Goal: Task Accomplishment & Management: Manage account settings

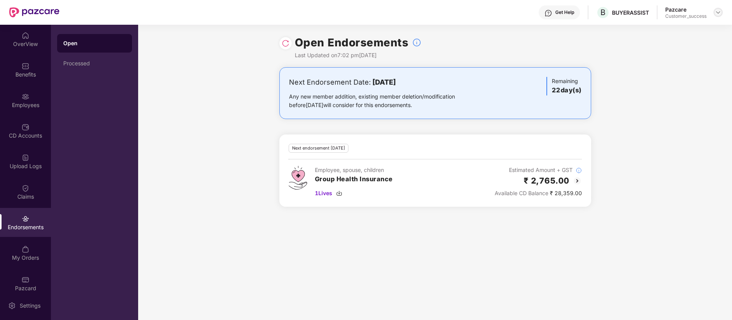
click at [719, 11] on img at bounding box center [718, 12] width 6 height 6
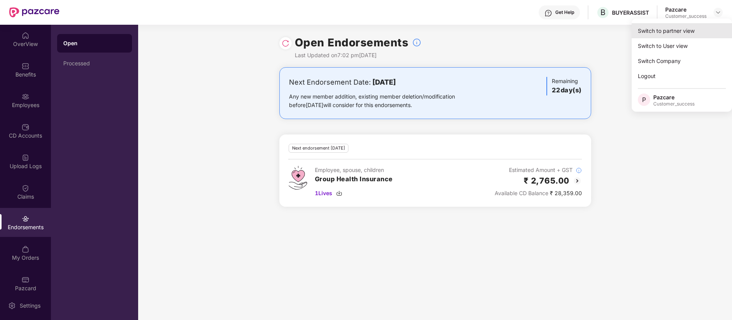
click at [679, 36] on div "Switch to partner view" at bounding box center [682, 30] width 100 height 15
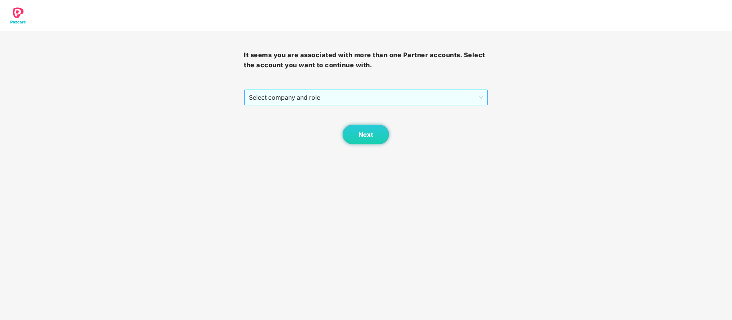
click at [390, 93] on span "Select company and role" at bounding box center [366, 97] width 234 height 15
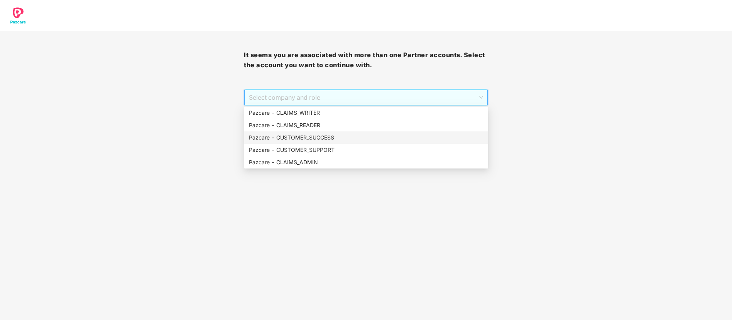
click at [341, 136] on div "Pazcare - CUSTOMER_SUCCESS" at bounding box center [366, 137] width 235 height 8
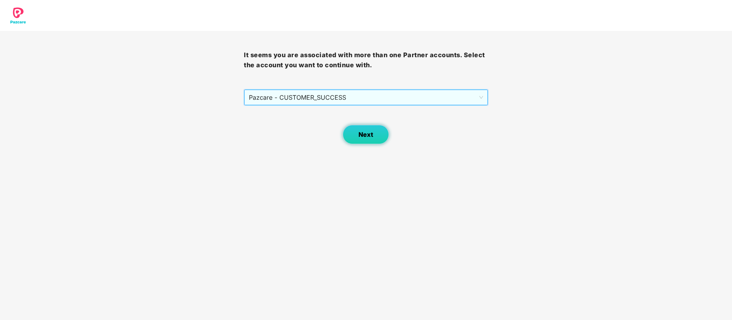
click at [361, 136] on span "Next" at bounding box center [366, 134] width 15 height 7
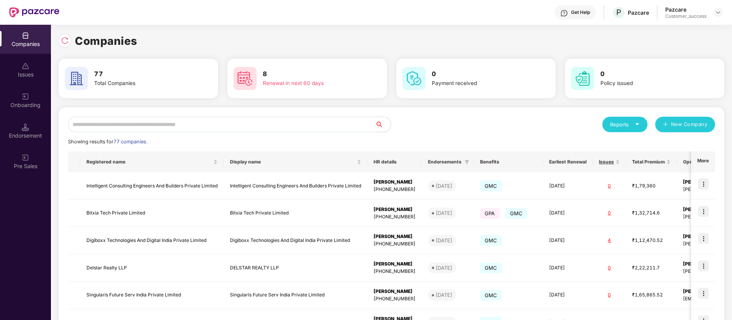
click at [154, 125] on input "text" at bounding box center [222, 124] width 308 height 15
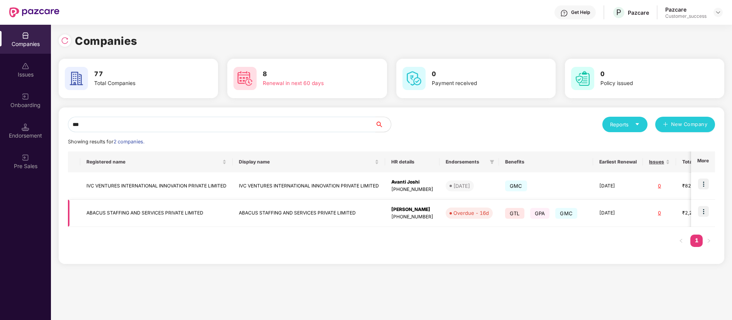
type input "***"
click at [706, 213] on img at bounding box center [703, 211] width 11 height 11
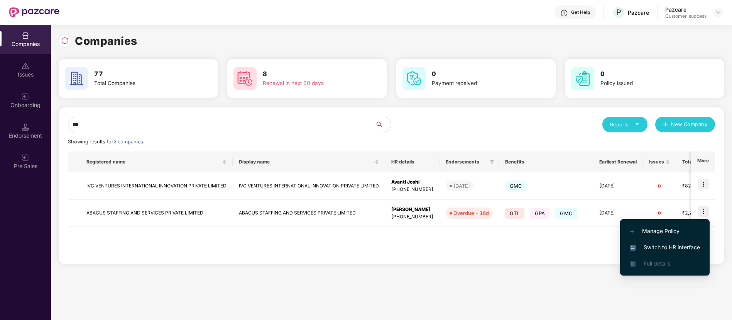
click at [676, 246] on span "Switch to HR interface" at bounding box center [665, 247] width 70 height 8
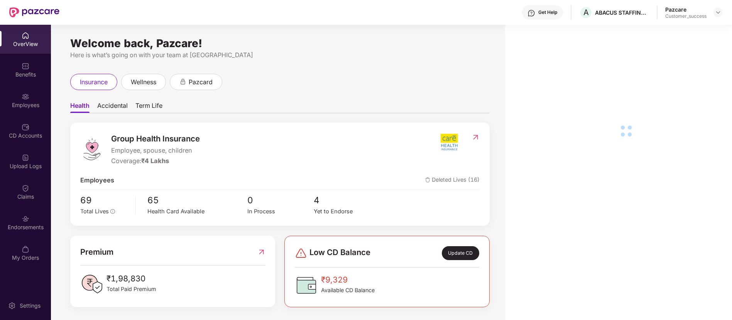
click at [32, 108] on div "Employees" at bounding box center [25, 105] width 51 height 8
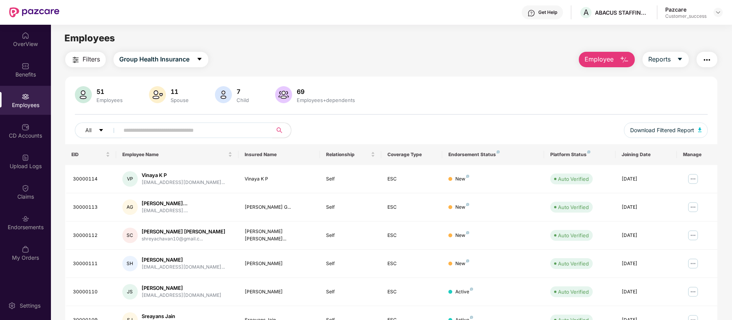
click at [167, 130] on input "text" at bounding box center [193, 130] width 139 height 12
paste input "********"
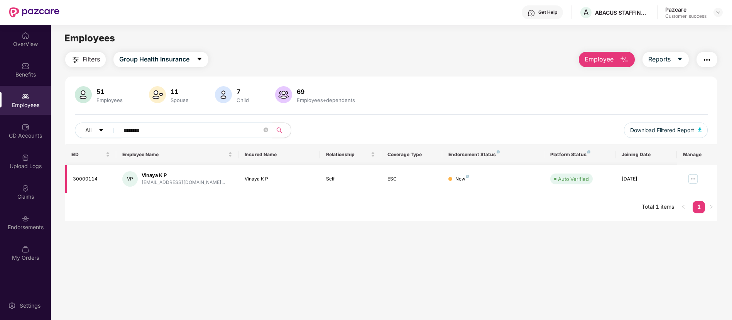
type input "********"
click at [690, 178] on img at bounding box center [693, 179] width 12 height 12
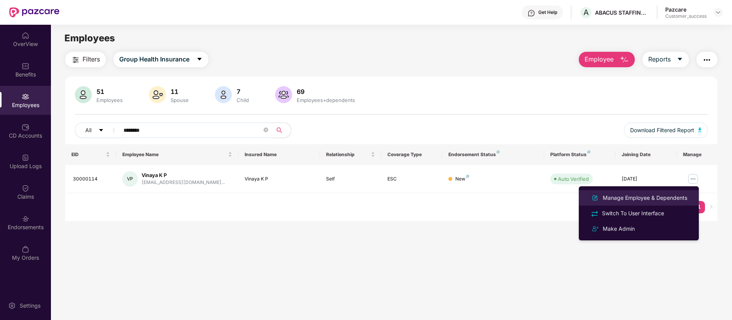
click at [624, 200] on div "Manage Employee & Dependents" at bounding box center [645, 197] width 88 height 8
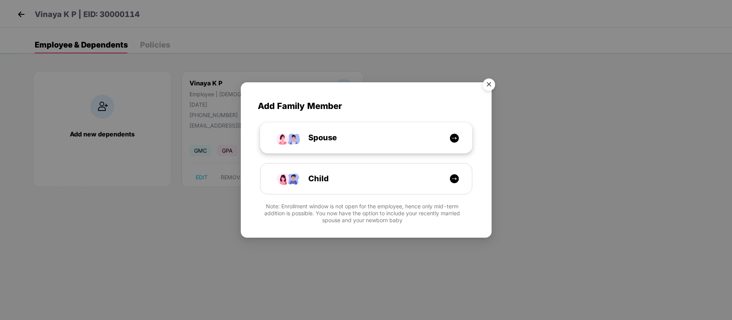
click at [355, 137] on div "Spouse" at bounding box center [370, 138] width 159 height 12
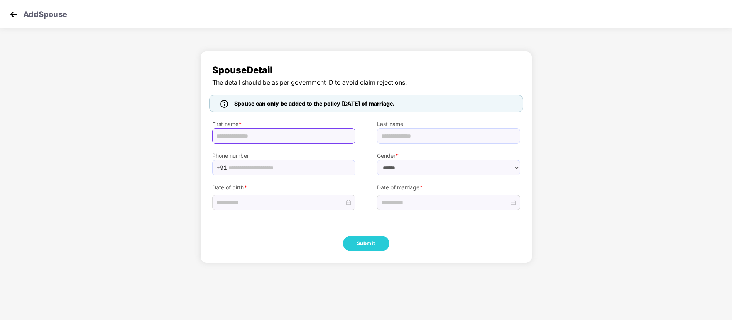
click at [304, 137] on input "text" at bounding box center [283, 135] width 143 height 15
click at [293, 138] on input "text" at bounding box center [283, 135] width 143 height 15
type input "****"
type input "********"
click at [297, 166] on input "text" at bounding box center [290, 168] width 122 height 12
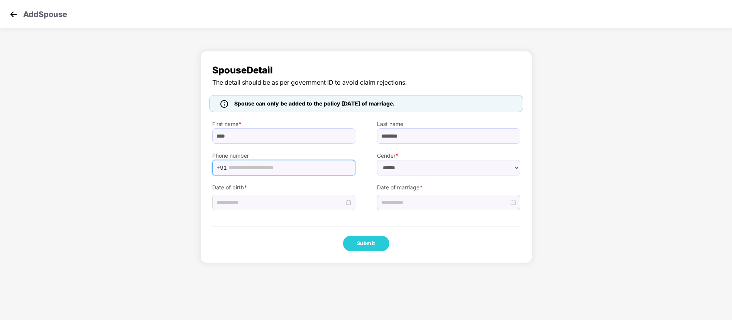
click at [281, 169] on input "text" at bounding box center [290, 168] width 122 height 12
click at [272, 166] on input "text" at bounding box center [290, 168] width 122 height 12
type input "**********"
click at [281, 202] on input at bounding box center [281, 202] width 128 height 8
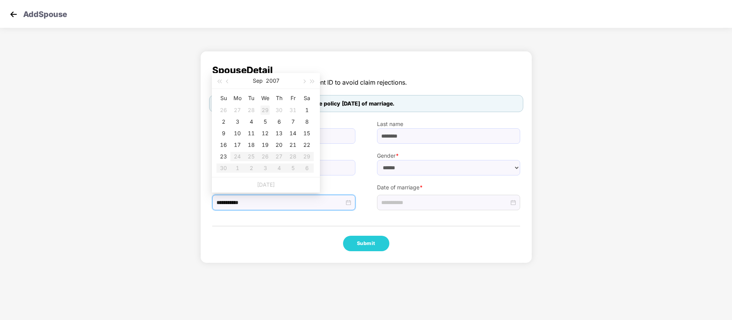
type input "**********"
click at [274, 81] on button "2007" at bounding box center [273, 80] width 14 height 15
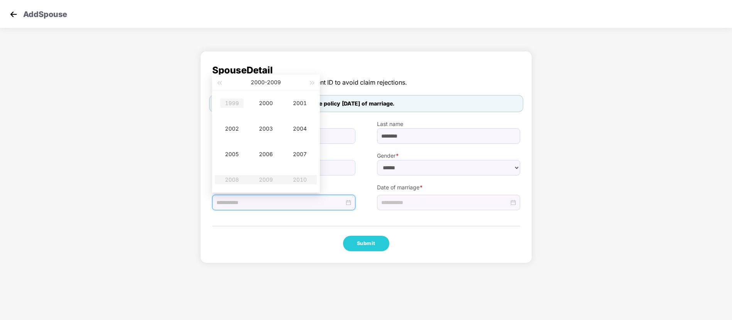
type input "**********"
click at [219, 84] on span "button" at bounding box center [219, 83] width 4 height 4
type input "**********"
click at [235, 153] on div "1995" at bounding box center [231, 153] width 23 height 9
type input "**********"
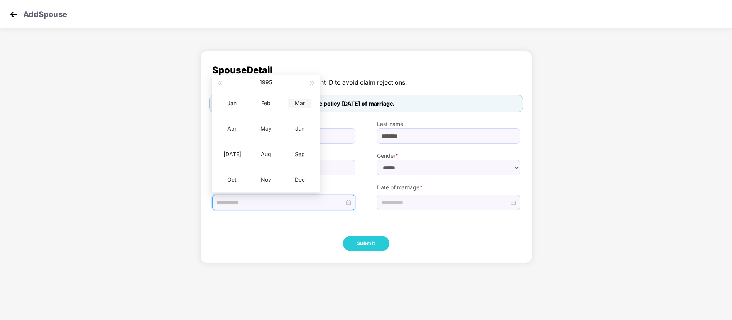
click at [298, 103] on div "Mar" at bounding box center [299, 102] width 23 height 9
type input "**********"
click at [307, 120] on div "11" at bounding box center [306, 121] width 9 height 9
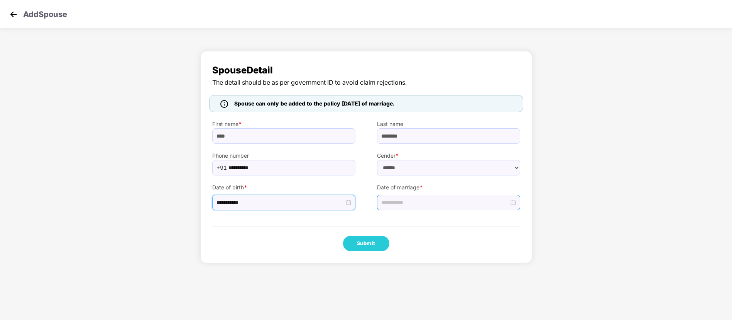
click at [424, 199] on input at bounding box center [445, 202] width 128 height 8
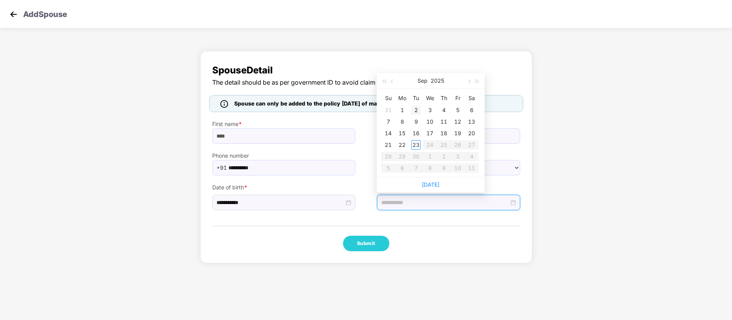
type input "**********"
click at [393, 81] on span "button" at bounding box center [393, 82] width 4 height 4
type input "**********"
click at [404, 154] on div "25" at bounding box center [402, 156] width 9 height 9
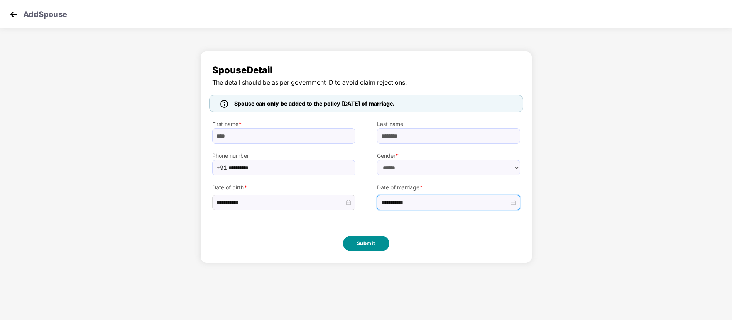
click at [378, 241] on button "Submit" at bounding box center [366, 242] width 46 height 15
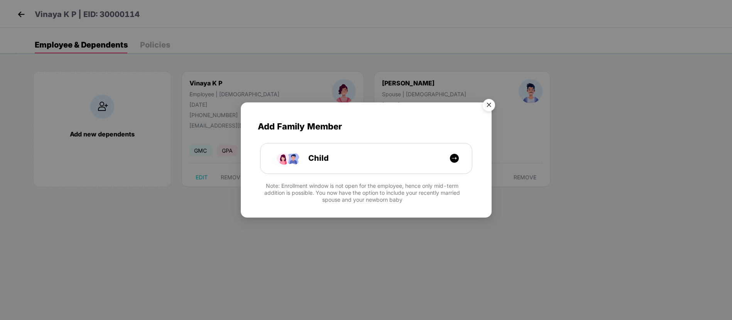
click at [493, 103] on img "Close" at bounding box center [489, 106] width 22 height 22
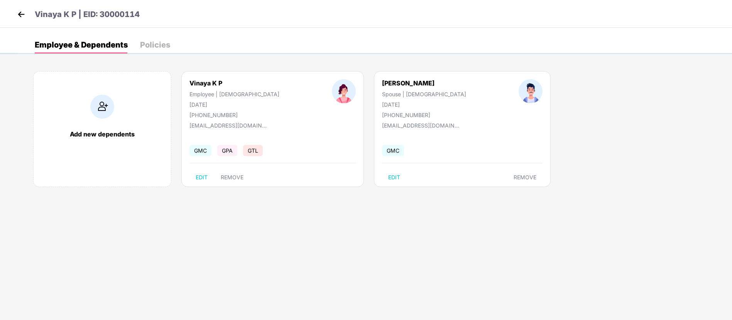
click at [23, 13] on img at bounding box center [21, 14] width 12 height 12
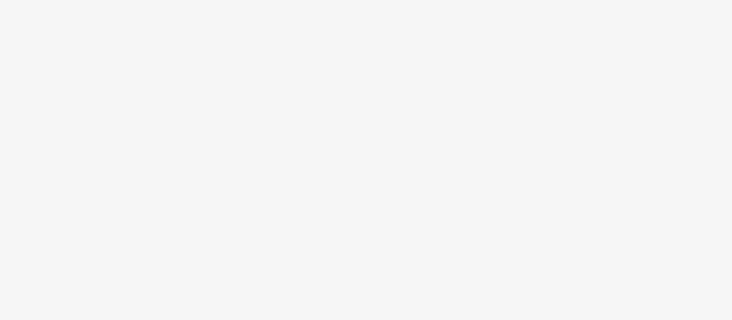
select select "****"
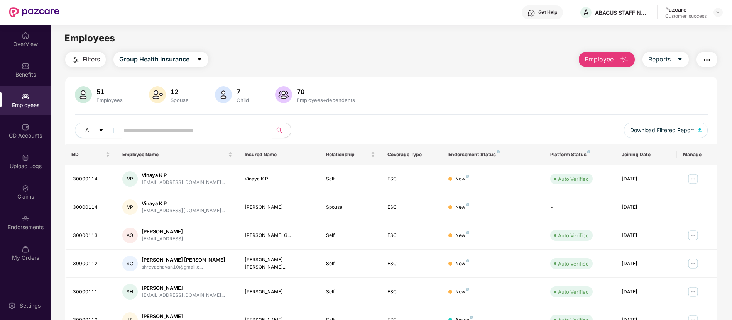
click at [200, 30] on main "Employees Filters Group Health Insurance Employee Reports 51 Employees 12 Spous…" at bounding box center [391, 185] width 681 height 320
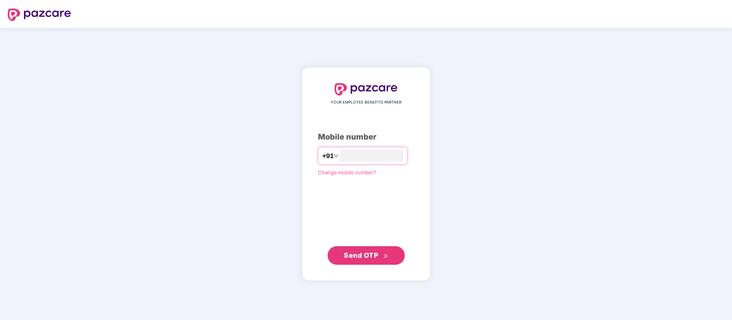
type input "**********"
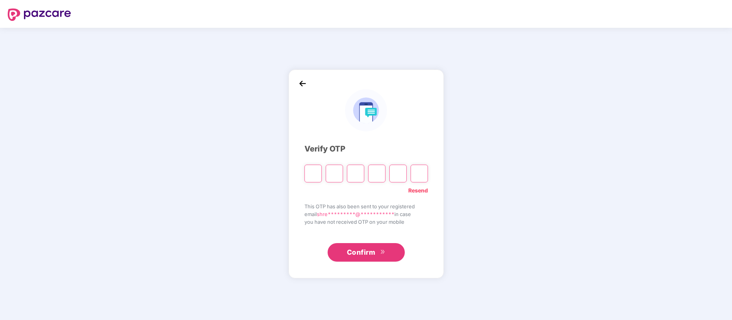
paste input "*"
type input "*"
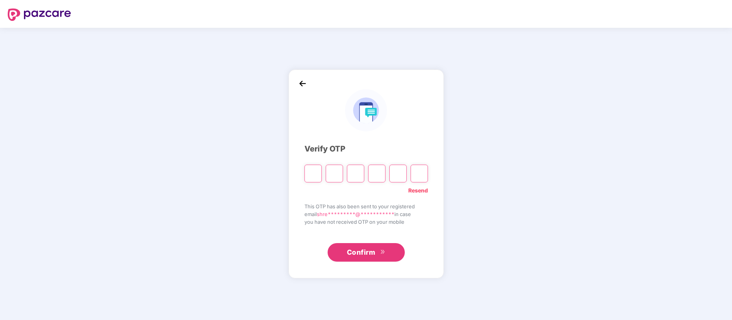
type input "*"
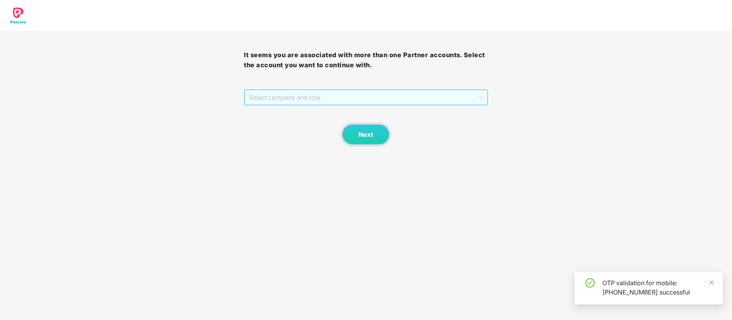
click at [293, 98] on span "Select company and role" at bounding box center [366, 97] width 234 height 15
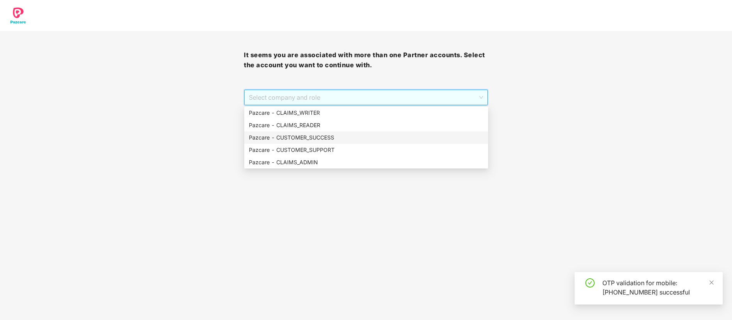
click at [312, 136] on div "Pazcare - CUSTOMER_SUCCESS" at bounding box center [366, 137] width 235 height 8
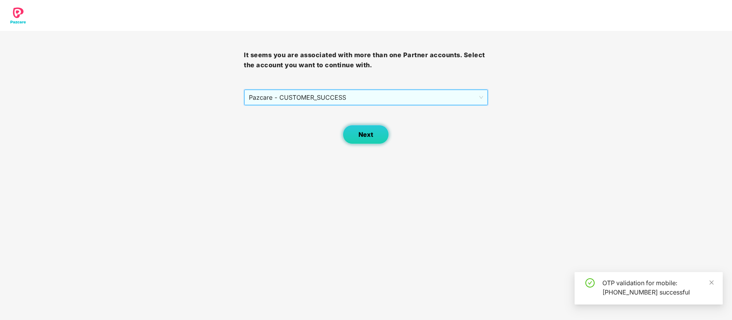
click at [364, 137] on span "Next" at bounding box center [366, 134] width 15 height 7
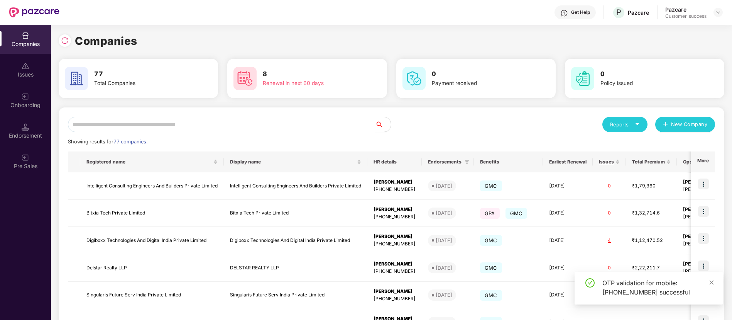
click at [108, 130] on input "text" at bounding box center [222, 124] width 308 height 15
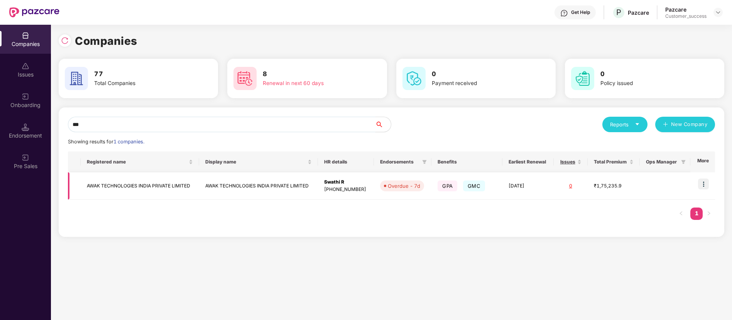
type input "***"
click at [706, 184] on img at bounding box center [703, 183] width 11 height 11
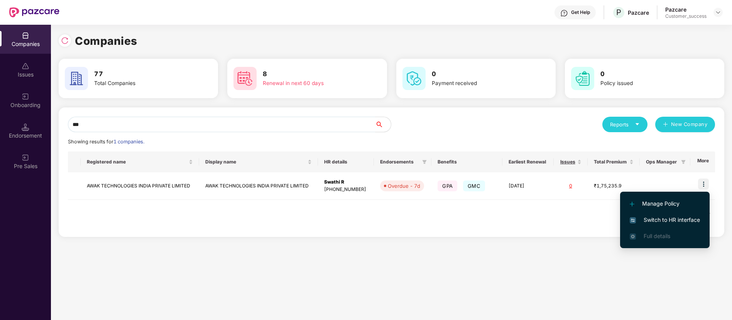
click at [677, 219] on span "Switch to HR interface" at bounding box center [665, 219] width 70 height 8
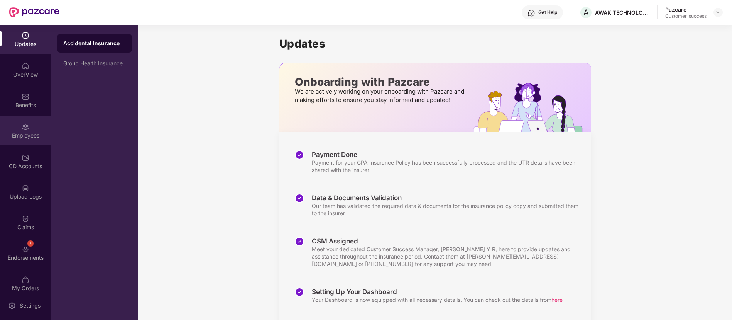
click at [19, 127] on div "Employees" at bounding box center [25, 130] width 51 height 29
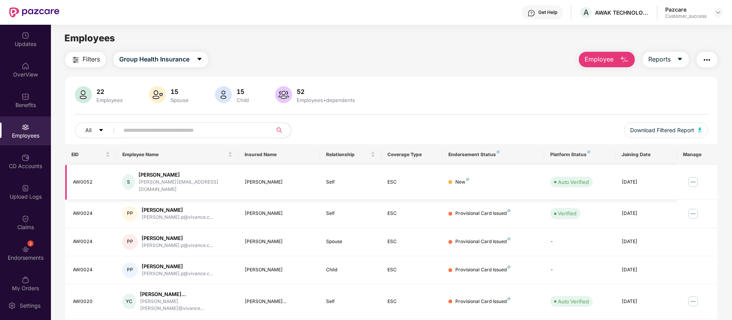
click at [693, 179] on img at bounding box center [693, 182] width 12 height 12
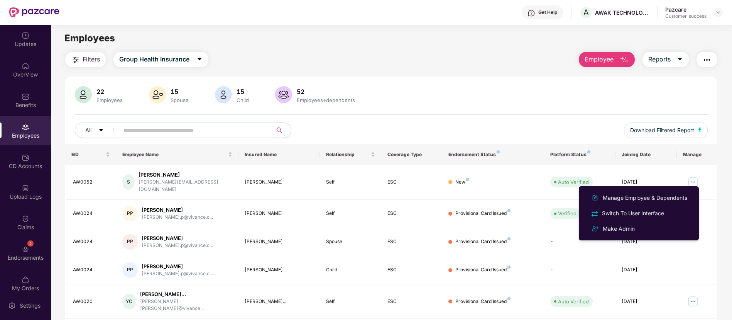
click at [703, 61] on img "button" at bounding box center [707, 59] width 9 height 9
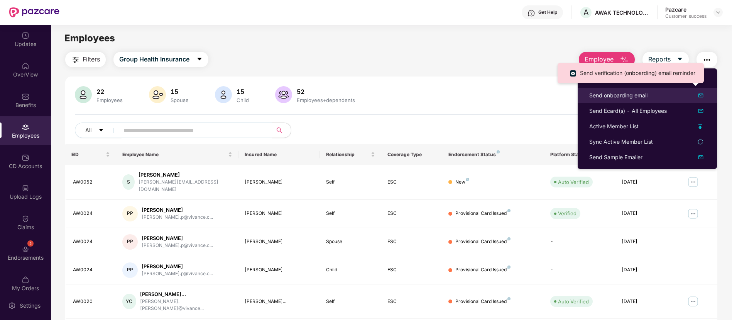
click at [701, 95] on img at bounding box center [700, 95] width 9 height 9
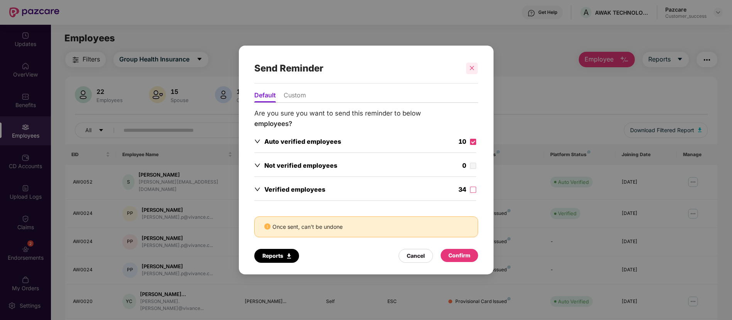
click at [474, 69] on icon "close" at bounding box center [471, 67] width 5 height 5
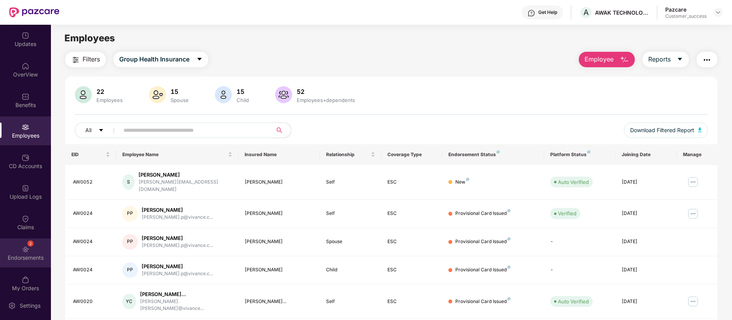
click at [36, 242] on div "2 Endorsements" at bounding box center [25, 252] width 51 height 29
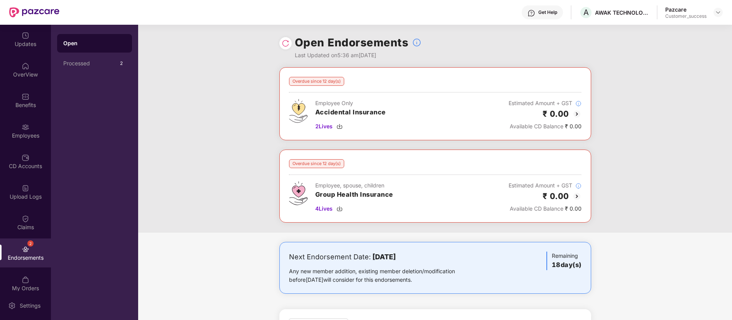
click at [286, 42] on img at bounding box center [286, 43] width 8 height 8
click at [717, 14] on img at bounding box center [718, 12] width 6 height 6
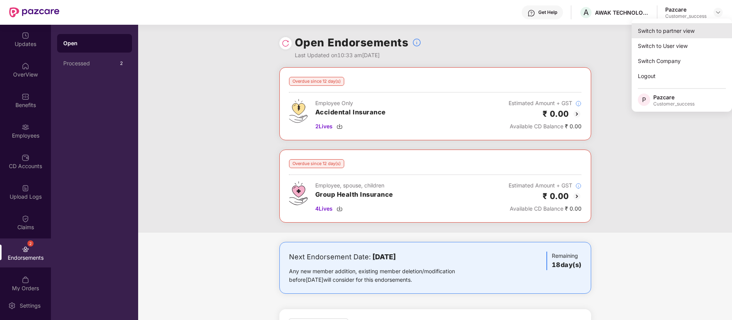
click at [683, 32] on div "Switch to partner view" at bounding box center [682, 30] width 100 height 15
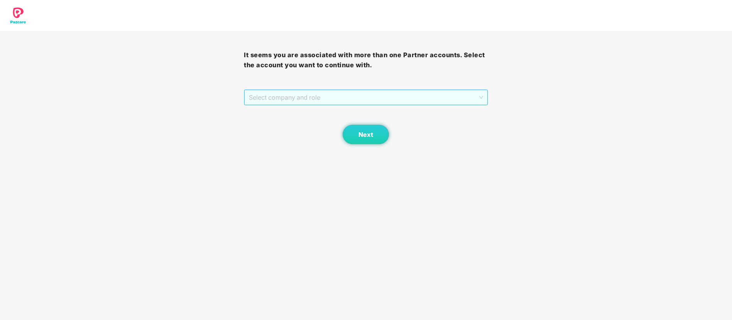
click at [386, 97] on span "Select company and role" at bounding box center [366, 97] width 234 height 15
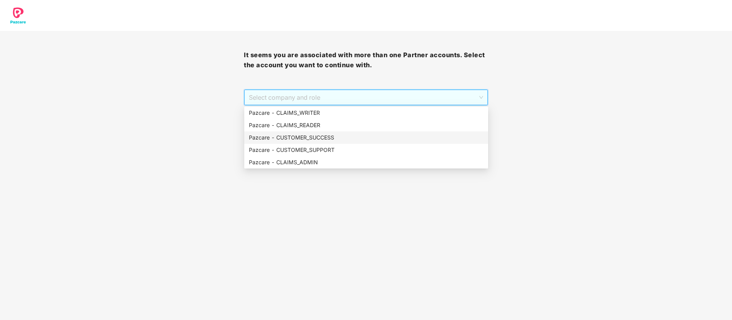
click at [330, 134] on div "Pazcare - CUSTOMER_SUCCESS" at bounding box center [366, 137] width 235 height 8
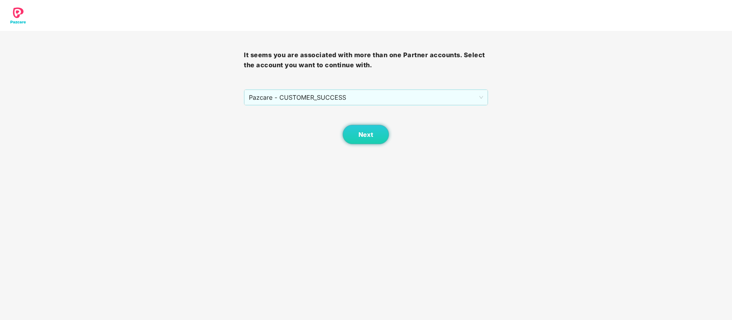
drag, startPoint x: 347, startPoint y: 134, endPoint x: 341, endPoint y: 134, distance: 6.6
click at [341, 134] on div "Next" at bounding box center [366, 124] width 244 height 39
click at [356, 134] on button "Next" at bounding box center [366, 134] width 46 height 19
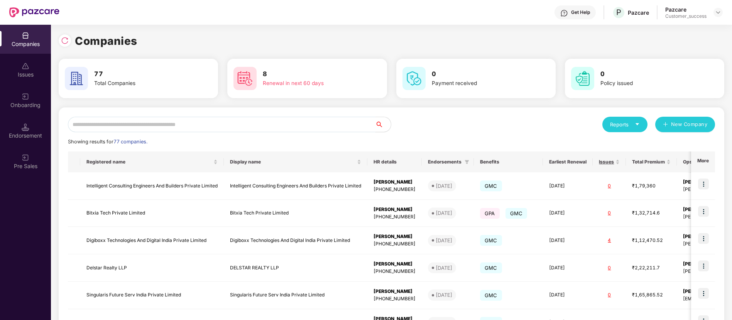
click at [277, 122] on input "text" at bounding box center [222, 124] width 308 height 15
type input "*"
type input "**"
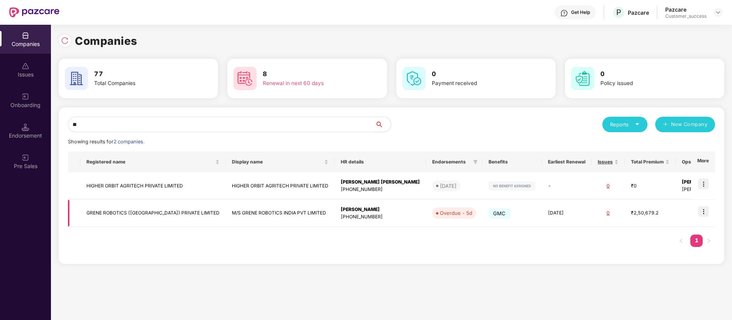
click at [137, 215] on td "GRENE ROBOTICS (INDIA) PRIVATE LIMITED" at bounding box center [153, 213] width 146 height 27
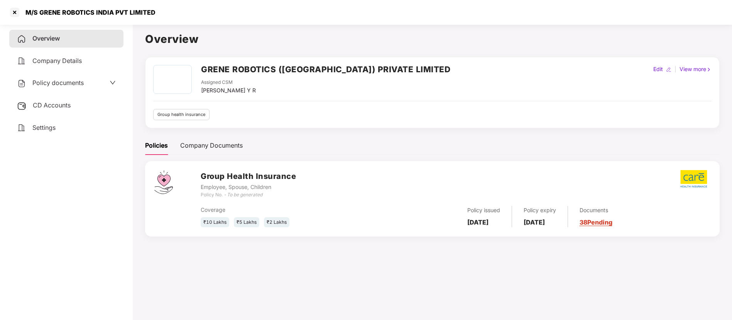
click at [222, 66] on h2 "GRENE ROBOTICS (INDIA) PRIVATE LIMITED" at bounding box center [325, 69] width 249 height 13
copy h2 "GRENE"
click at [10, 14] on div at bounding box center [14, 12] width 12 height 12
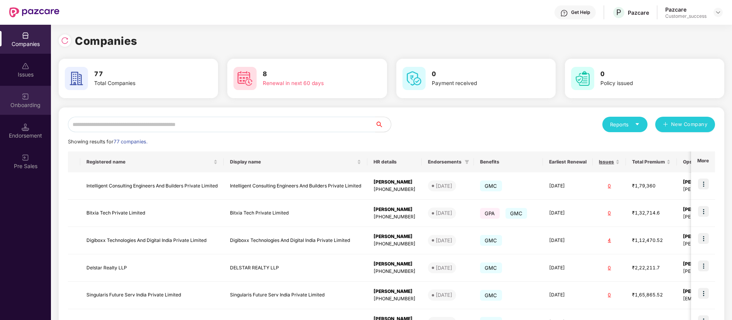
click at [37, 103] on div "Onboarding" at bounding box center [25, 105] width 51 height 8
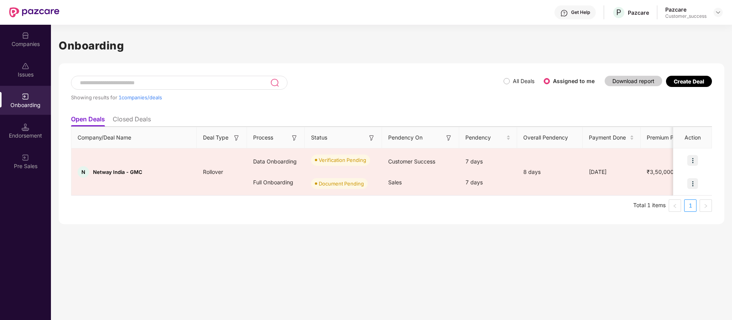
click at [173, 83] on input at bounding box center [174, 83] width 191 height 7
paste input "*****"
click at [519, 80] on label "All Deals" at bounding box center [524, 81] width 22 height 7
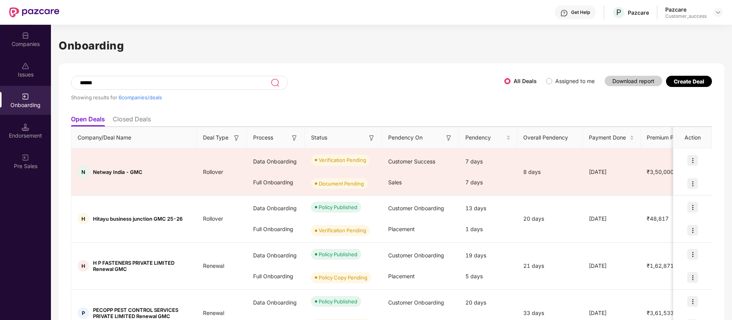
click at [144, 85] on input "*****" at bounding box center [174, 83] width 191 height 7
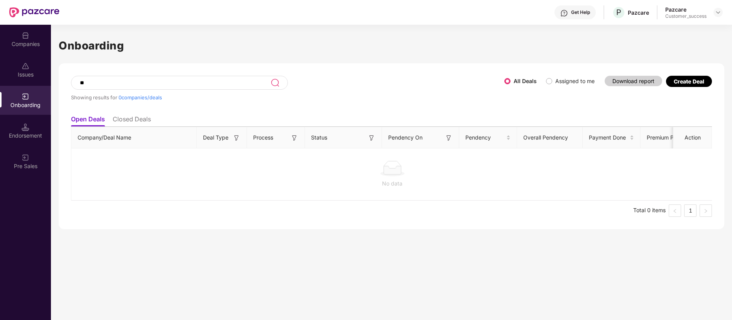
type input "*"
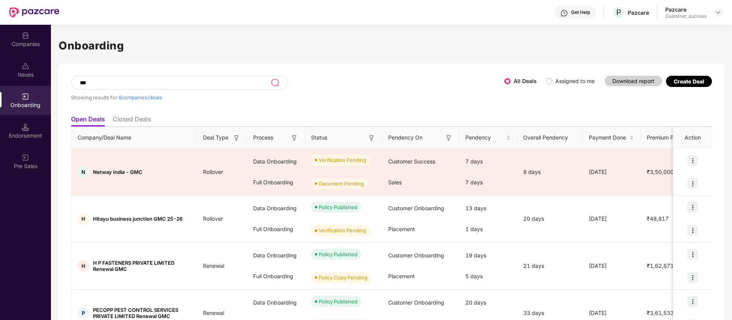
type input "****"
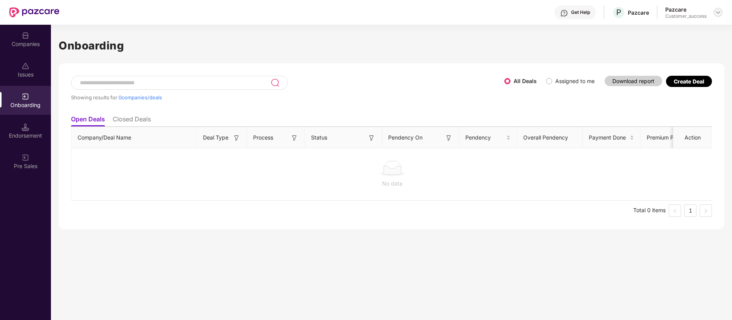
click at [720, 10] on img at bounding box center [718, 12] width 6 height 6
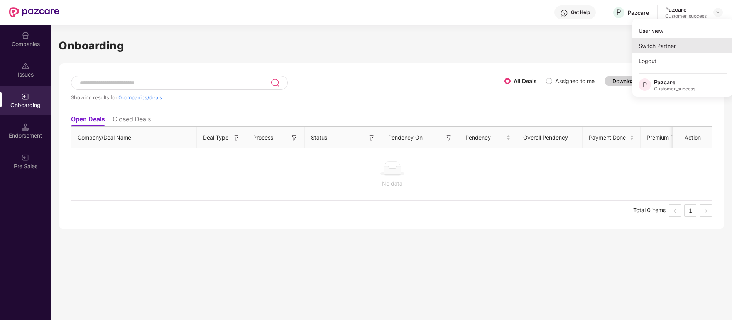
click at [696, 41] on div "Switch Partner" at bounding box center [683, 45] width 100 height 15
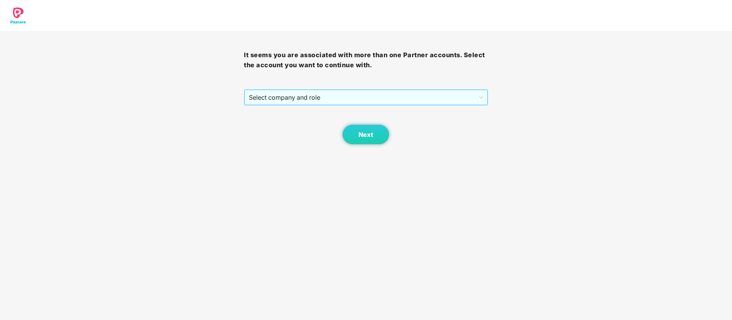
click at [358, 93] on span "Select company and role" at bounding box center [366, 97] width 234 height 15
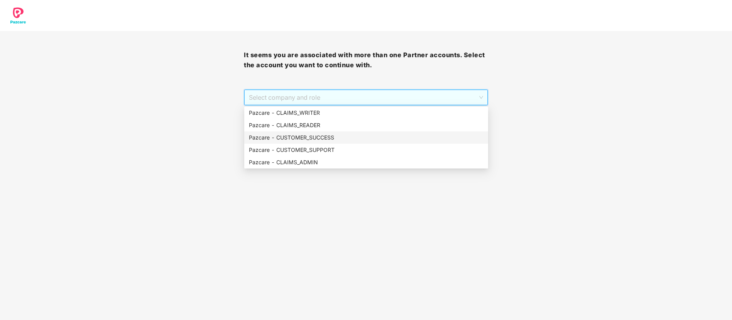
click at [332, 138] on div "Pazcare - CUSTOMER_SUCCESS" at bounding box center [366, 137] width 235 height 8
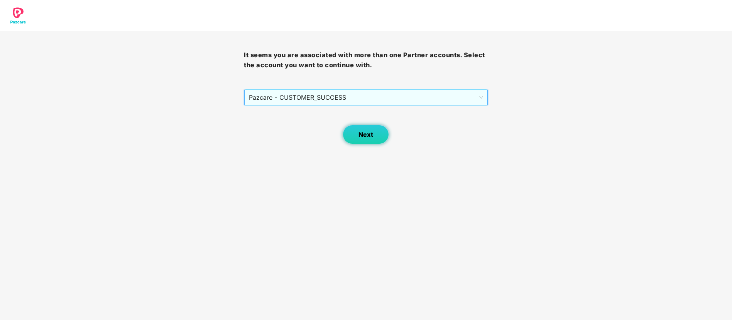
click at [370, 143] on button "Next" at bounding box center [366, 134] width 46 height 19
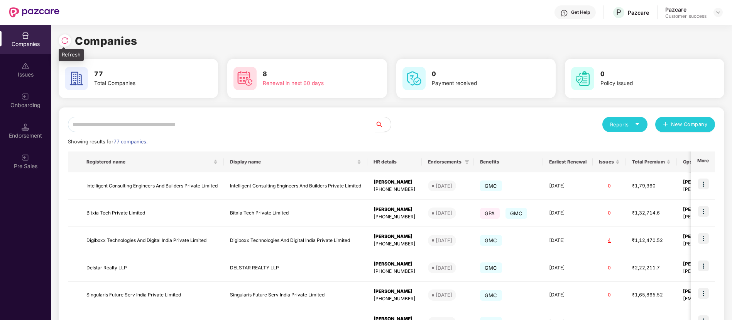
click at [65, 42] on img at bounding box center [65, 41] width 8 height 8
click at [23, 104] on div "Onboarding" at bounding box center [25, 105] width 51 height 8
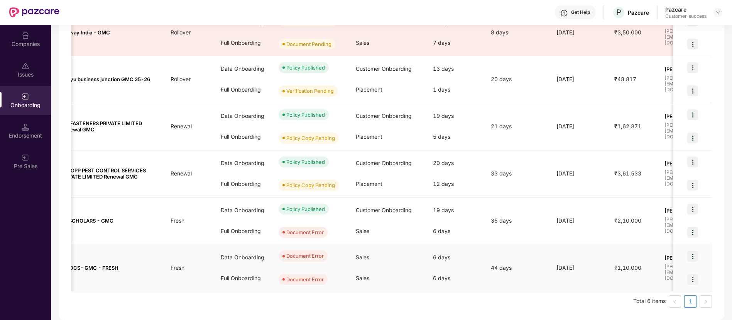
scroll to position [0, 36]
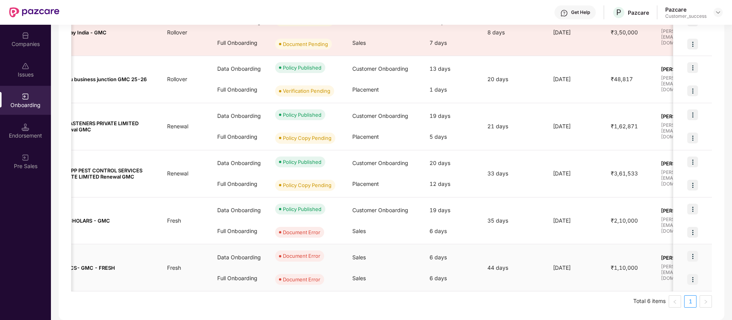
click at [696, 255] on img at bounding box center [693, 256] width 11 height 11
click at [686, 274] on span "View Document" at bounding box center [660, 275] width 55 height 8
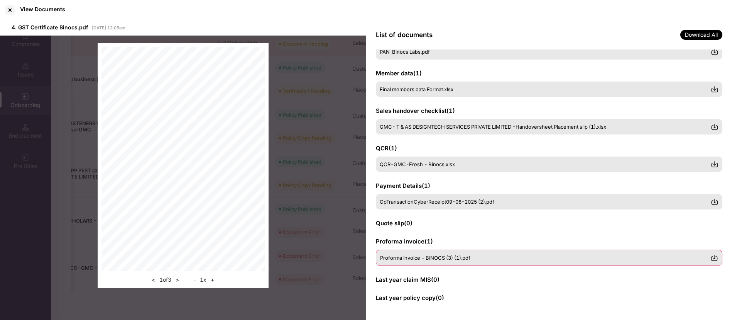
scroll to position [0, 0]
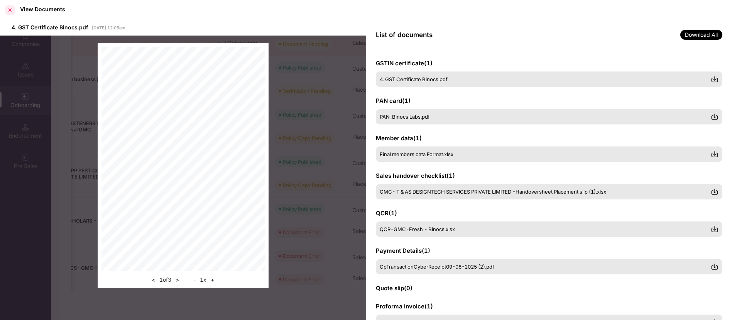
click at [12, 11] on div at bounding box center [10, 10] width 12 height 12
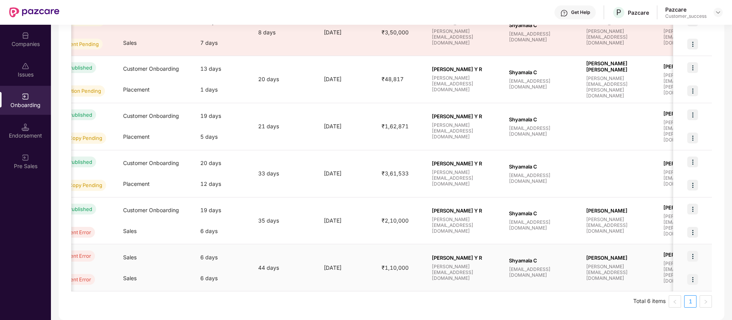
scroll to position [0, 267]
click at [700, 280] on div at bounding box center [693, 279] width 39 height 23
click at [694, 280] on img at bounding box center [693, 279] width 11 height 11
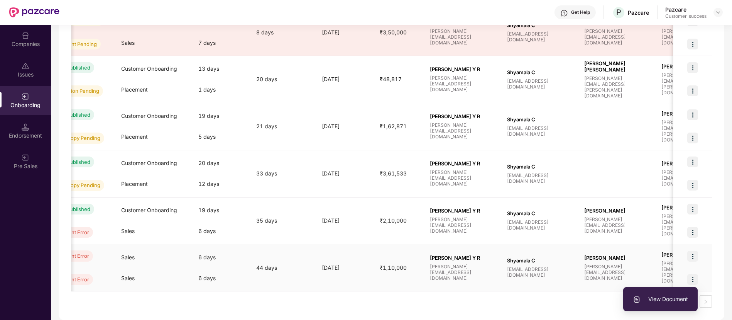
click at [671, 304] on li "View Document" at bounding box center [660, 299] width 75 height 16
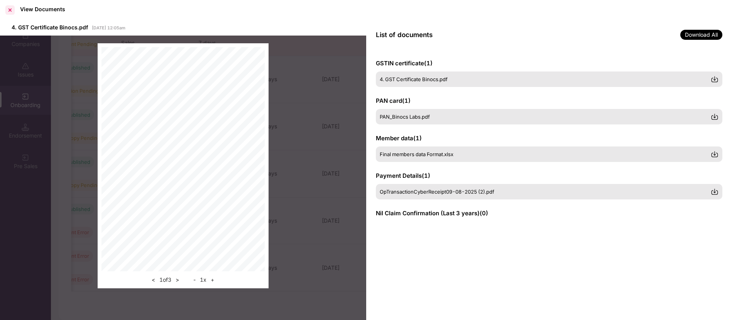
click at [9, 5] on div at bounding box center [10, 10] width 12 height 12
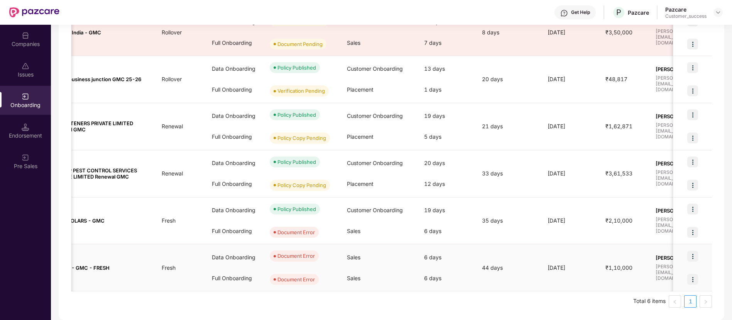
scroll to position [0, 0]
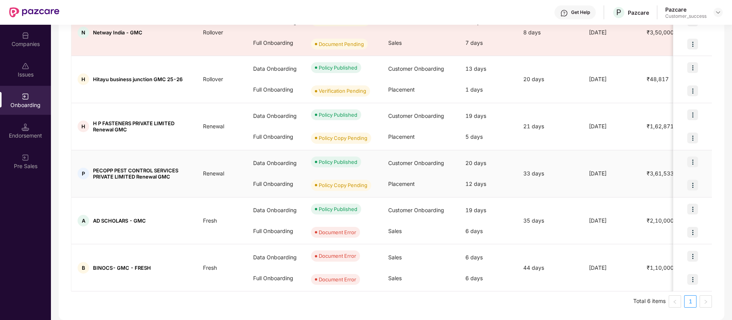
click at [104, 168] on span "PECOPP PEST CONTROL SERVICES PRIVATE LIMITED Renewal GMC" at bounding box center [142, 173] width 98 height 12
copy span "PECOPP"
drag, startPoint x: 130, startPoint y: 122, endPoint x: 94, endPoint y: 123, distance: 36.3
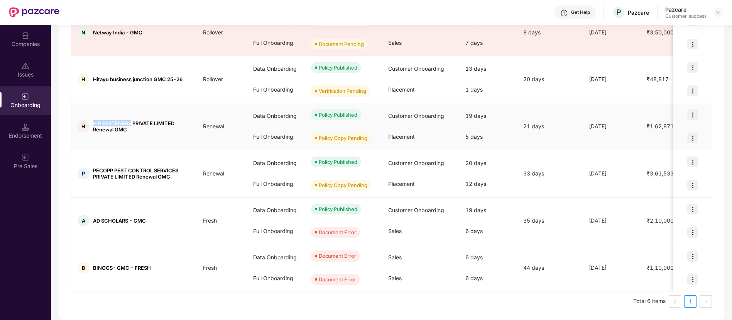
click at [94, 123] on span "H P FASTENERS PRIVATE LIMITED Renewal GMC" at bounding box center [142, 126] width 98 height 12
copy span "H P FASTENERS"
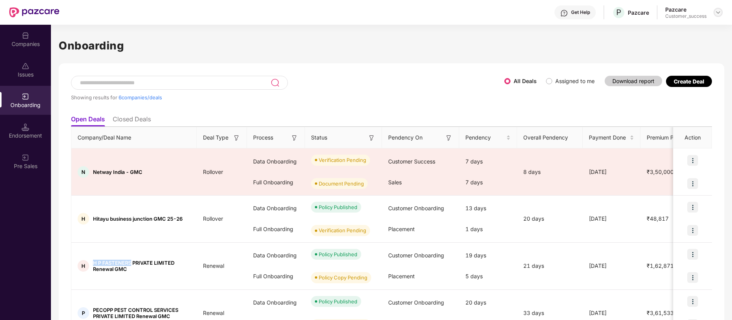
click at [719, 12] on img at bounding box center [718, 12] width 6 height 6
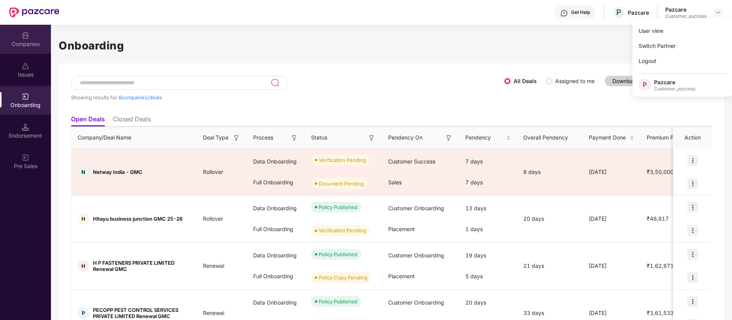
click at [13, 47] on div "Companies" at bounding box center [25, 39] width 51 height 29
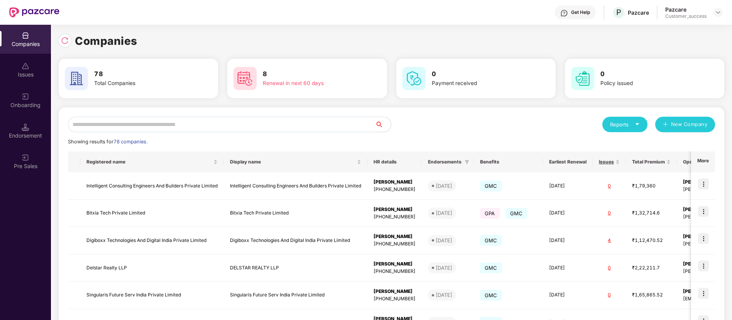
click at [635, 122] on icon "caret-down" at bounding box center [637, 124] width 5 height 5
click at [672, 146] on img at bounding box center [671, 145] width 8 height 8
click at [618, 125] on div "Reports" at bounding box center [625, 124] width 30 height 8
click at [623, 145] on div "Companies" at bounding box center [621, 145] width 28 height 8
click at [8, 92] on div "Onboarding" at bounding box center [25, 100] width 51 height 29
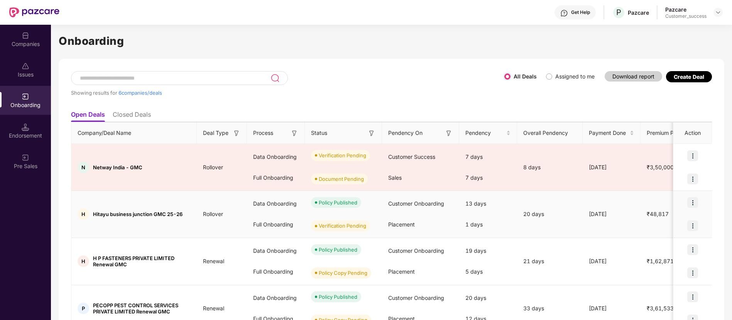
scroll to position [5, 0]
click at [121, 116] on li "Closed Deals" at bounding box center [132, 115] width 38 height 11
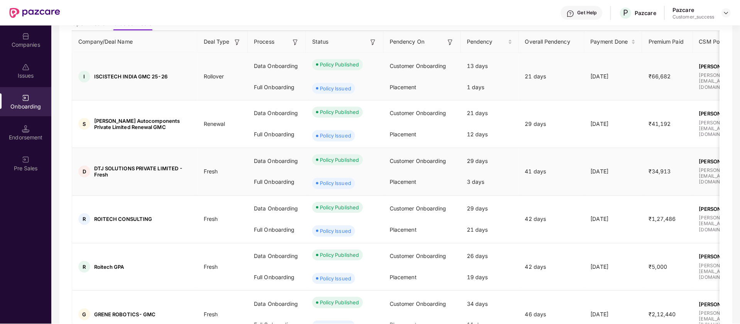
scroll to position [0, 0]
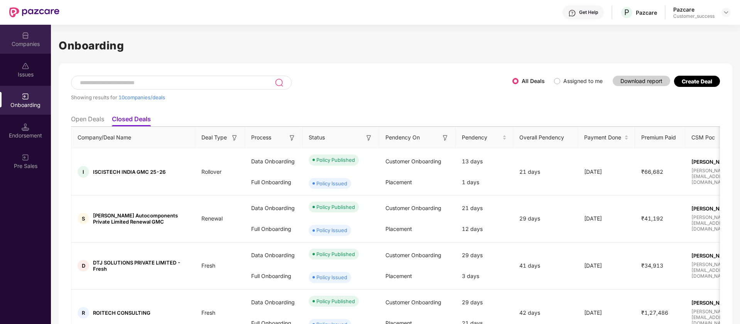
click at [35, 43] on div "Companies" at bounding box center [25, 44] width 51 height 8
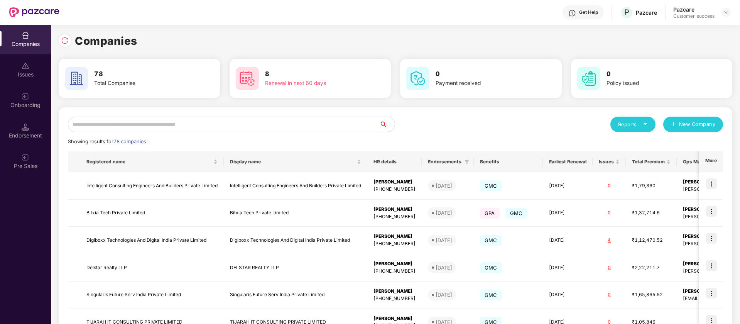
click at [208, 127] on input "text" at bounding box center [224, 124] width 312 height 15
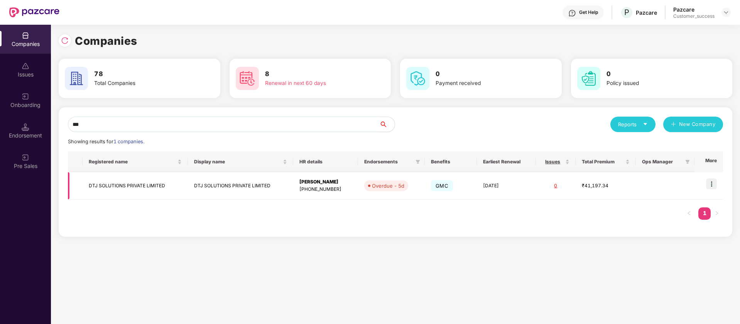
type input "***"
click at [712, 181] on img at bounding box center [711, 183] width 11 height 11
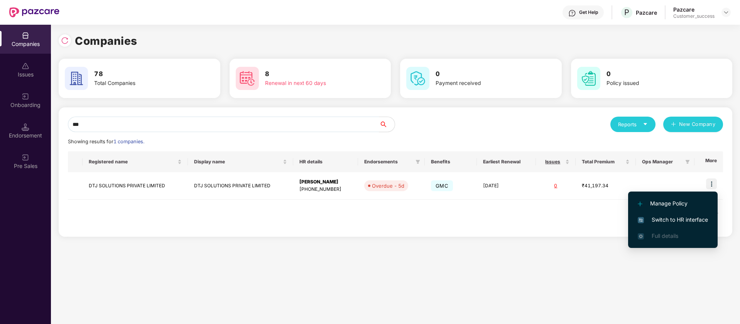
click at [685, 220] on span "Switch to HR interface" at bounding box center [673, 219] width 70 height 8
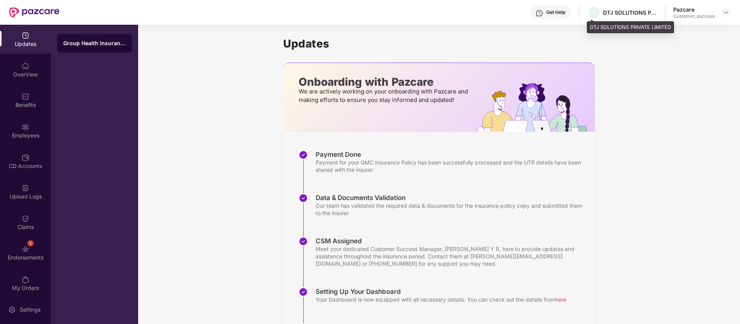
click at [611, 14] on div "DTJ SOLUTIONS PRIVATE LIMITED" at bounding box center [630, 12] width 54 height 7
copy div "DTJ"
click at [730, 13] on div at bounding box center [726, 12] width 9 height 9
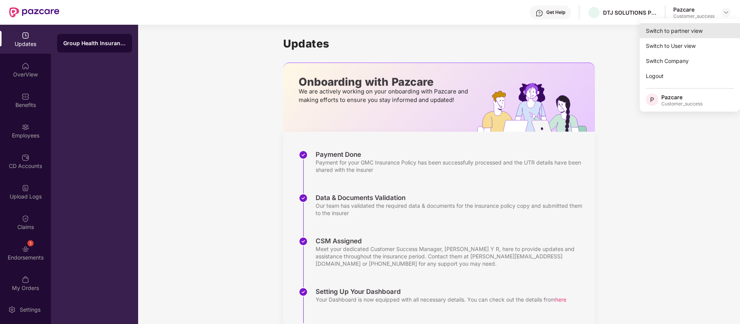
click at [713, 32] on div "Switch to partner view" at bounding box center [690, 30] width 100 height 15
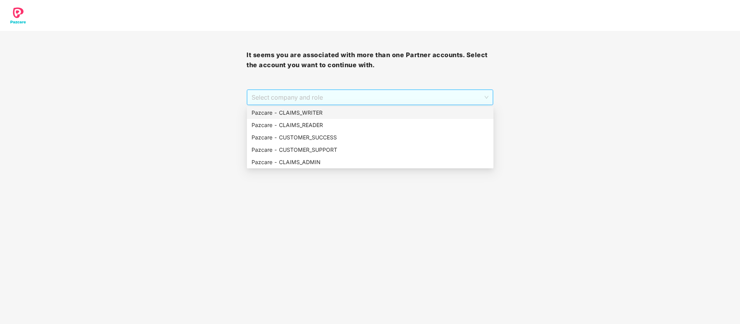
click at [359, 92] on span "Select company and role" at bounding box center [370, 97] width 237 height 15
click at [342, 134] on div "Pazcare - CUSTOMER_SUCCESS" at bounding box center [370, 137] width 237 height 8
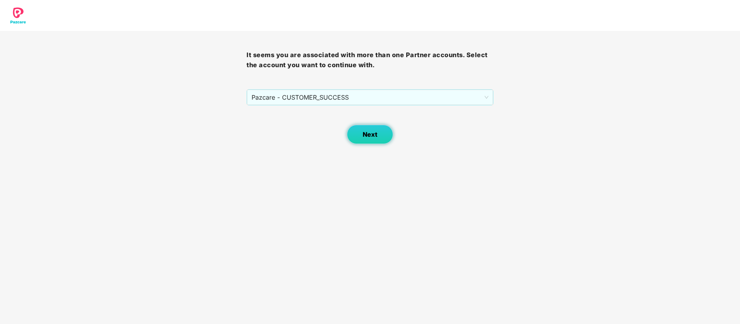
click at [371, 127] on button "Next" at bounding box center [370, 134] width 46 height 19
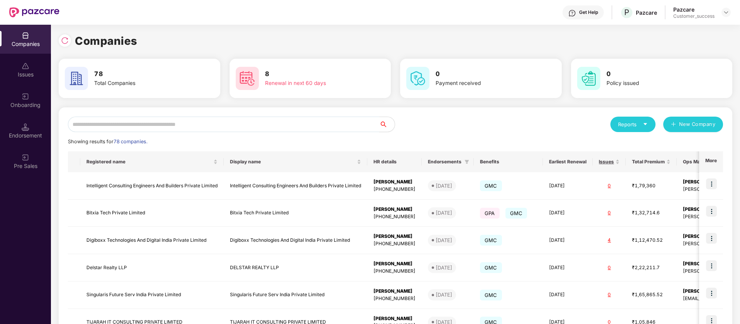
click at [147, 128] on input "text" at bounding box center [224, 124] width 312 height 15
paste input "***"
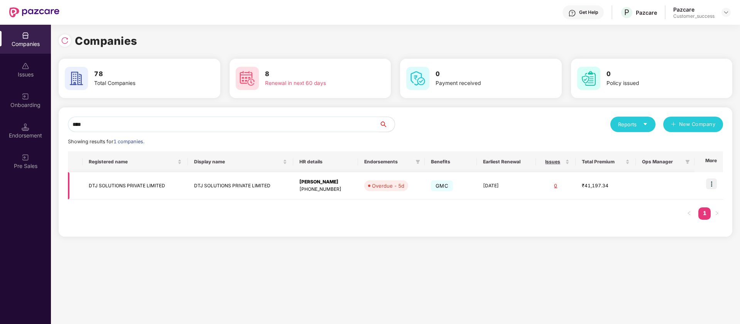
type input "***"
click at [275, 183] on td "DTJ SOLUTIONS PRIVATE LIMITED" at bounding box center [240, 185] width 105 height 27
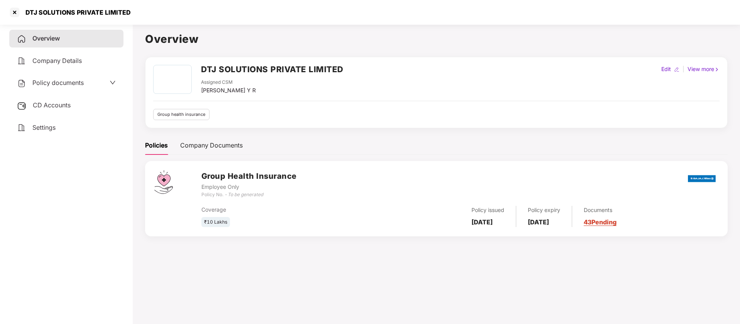
click at [47, 79] on span "Policy documents" at bounding box center [57, 83] width 51 height 8
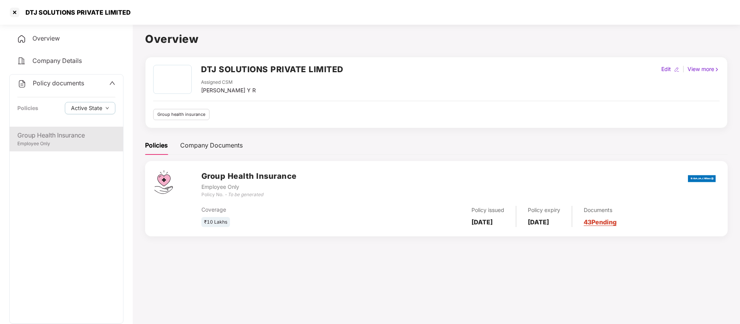
click at [37, 135] on div "Group Health Insurance" at bounding box center [66, 135] width 98 height 10
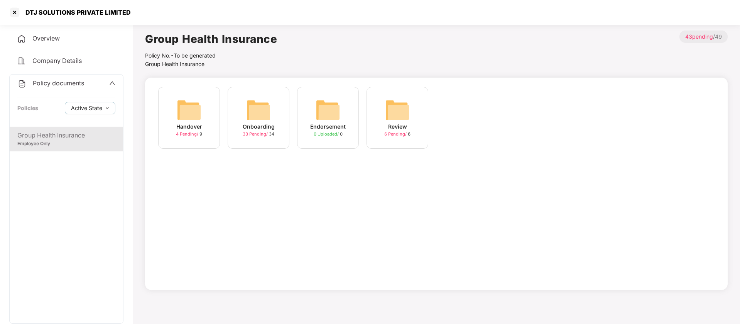
click at [255, 112] on img at bounding box center [258, 110] width 25 height 25
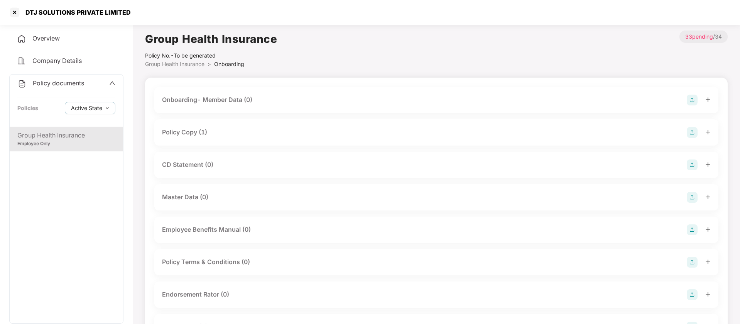
click at [270, 131] on div "Policy Copy (1)" at bounding box center [436, 132] width 549 height 11
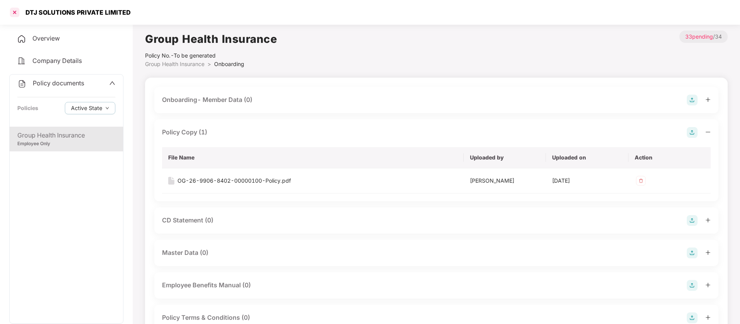
click at [12, 12] on div at bounding box center [14, 12] width 12 height 12
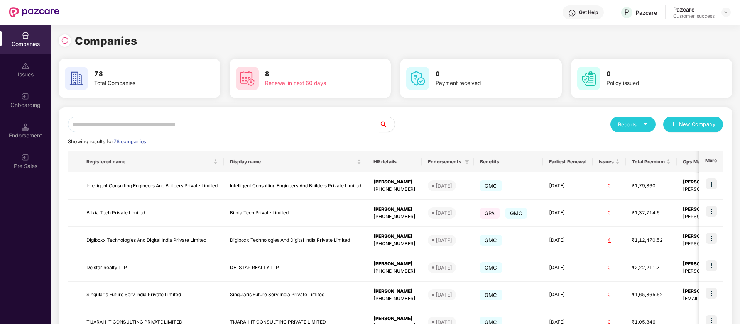
click at [252, 127] on input "text" at bounding box center [224, 124] width 312 height 15
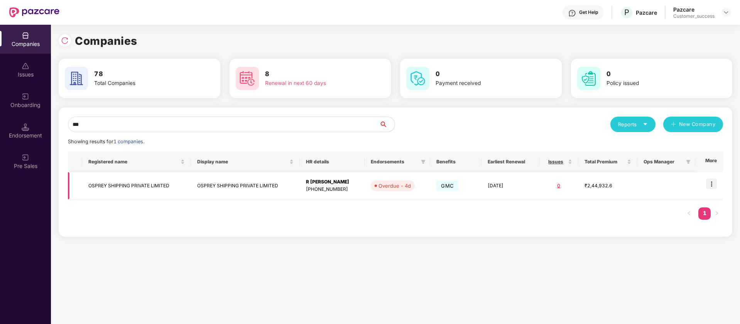
type input "***"
click at [554, 190] on td "0" at bounding box center [559, 185] width 39 height 27
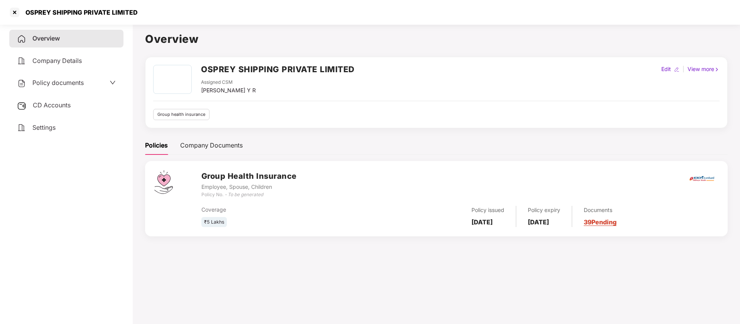
click at [76, 82] on span "Policy documents" at bounding box center [57, 83] width 51 height 8
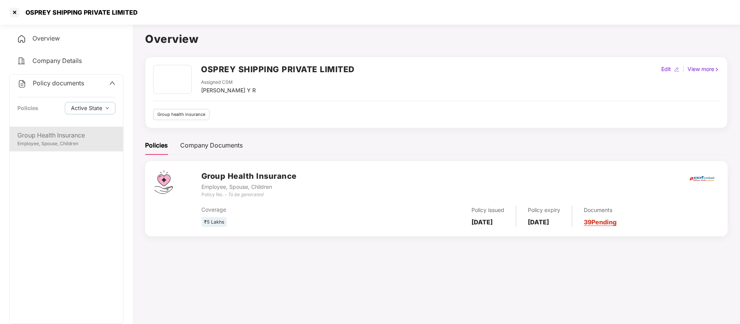
click at [56, 131] on div "Group Health Insurance" at bounding box center [66, 135] width 98 height 10
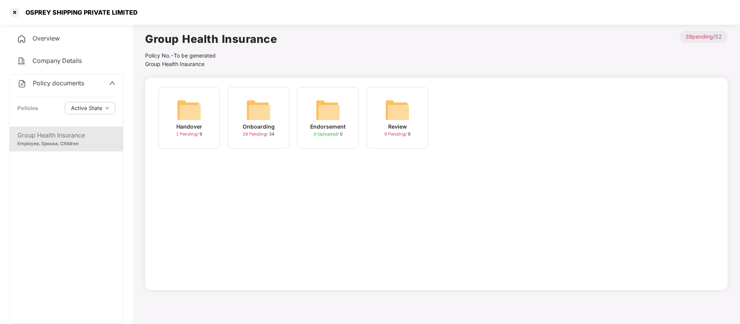
click at [260, 102] on img at bounding box center [258, 110] width 25 height 25
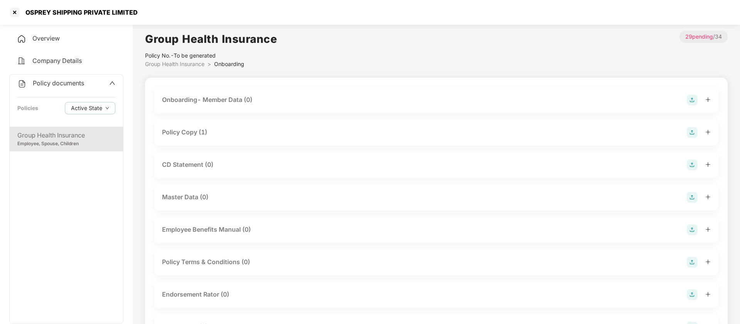
click at [460, 131] on div "Policy Copy (1)" at bounding box center [436, 132] width 549 height 11
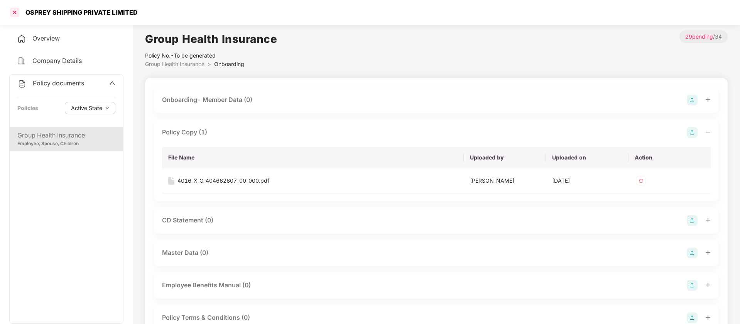
click at [16, 14] on div at bounding box center [14, 12] width 12 height 12
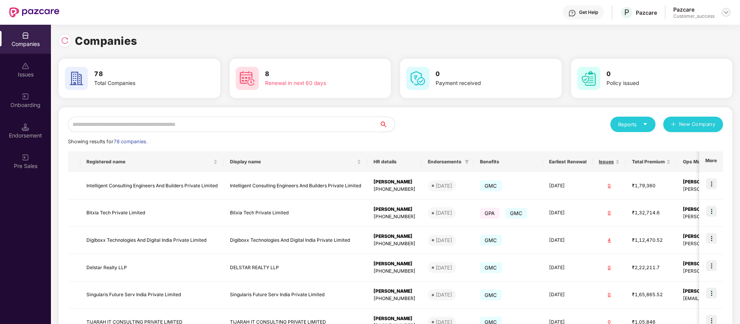
click at [725, 14] on img at bounding box center [726, 12] width 6 height 6
click at [663, 45] on div "Switch Partner" at bounding box center [691, 45] width 100 height 15
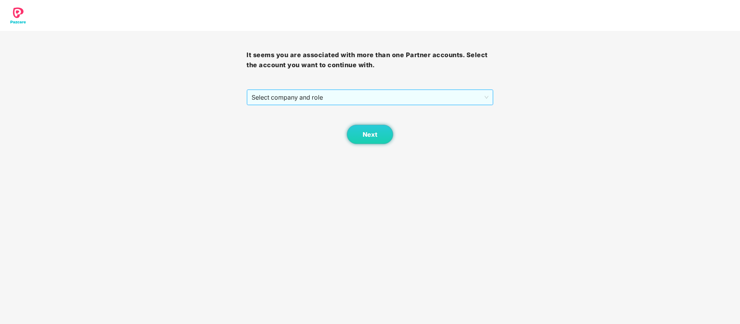
click at [365, 98] on span "Select company and role" at bounding box center [370, 97] width 237 height 15
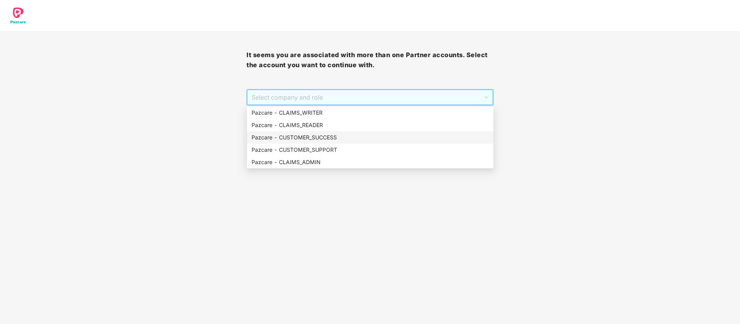
click at [351, 138] on div "Pazcare - CUSTOMER_SUCCESS" at bounding box center [370, 137] width 237 height 8
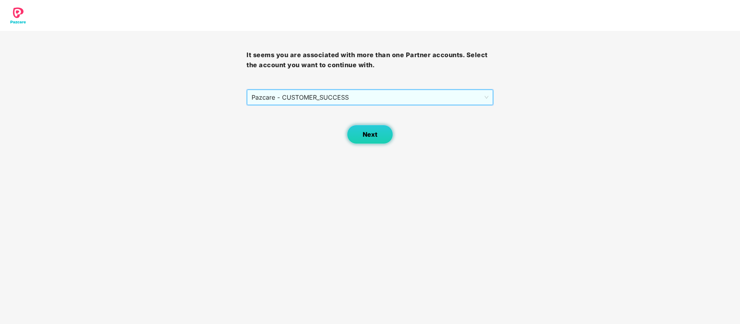
click at [374, 134] on span "Next" at bounding box center [370, 134] width 15 height 7
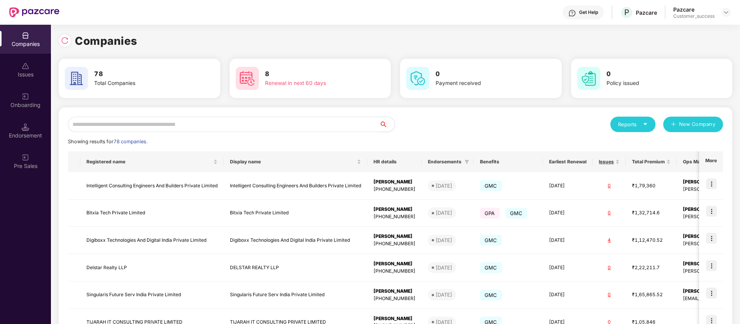
click at [252, 127] on input "text" at bounding box center [224, 124] width 312 height 15
click at [730, 14] on div at bounding box center [726, 12] width 9 height 9
click at [684, 45] on div "Switch Partner" at bounding box center [691, 45] width 100 height 15
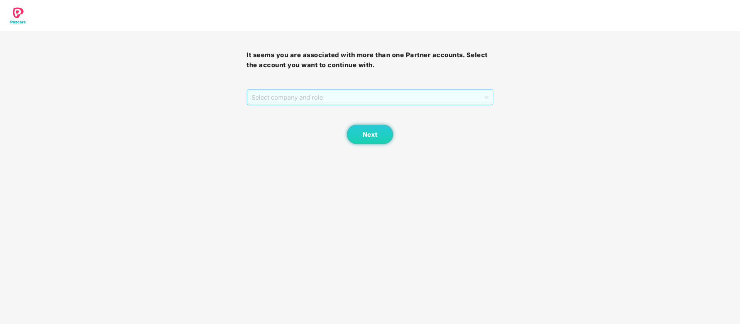
click at [363, 95] on span "Select company and role" at bounding box center [370, 97] width 237 height 15
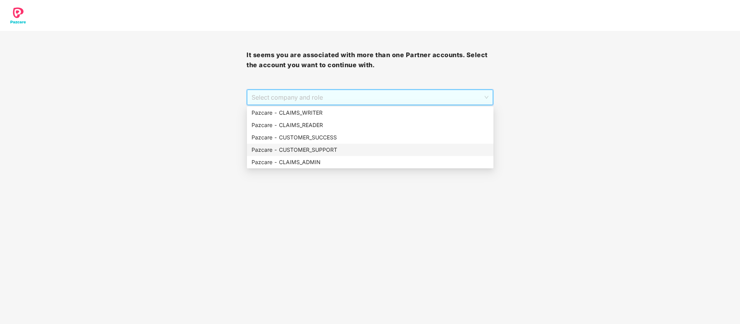
click at [327, 144] on div "Pazcare - CUSTOMER_SUPPORT" at bounding box center [370, 150] width 247 height 12
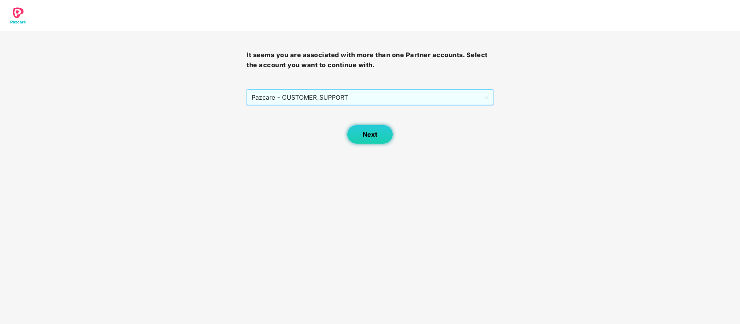
click at [363, 135] on span "Next" at bounding box center [370, 134] width 15 height 7
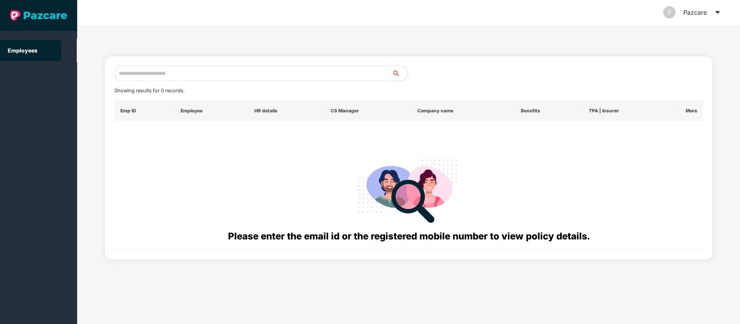
click at [264, 69] on input "text" at bounding box center [253, 73] width 278 height 15
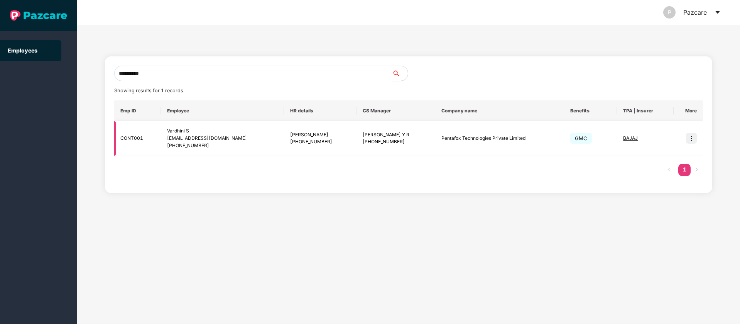
type input "**********"
click at [691, 139] on img at bounding box center [691, 138] width 11 height 11
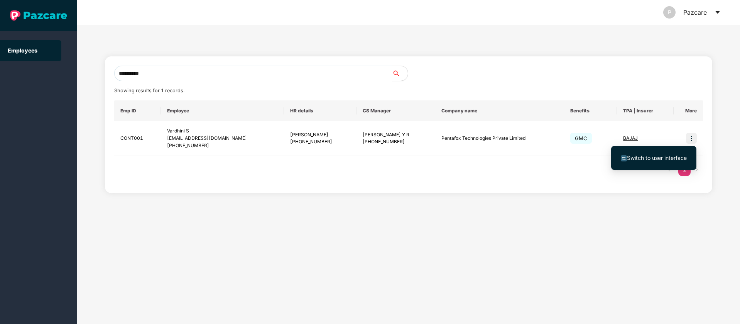
click at [661, 158] on span "Switch to user interface" at bounding box center [657, 157] width 60 height 7
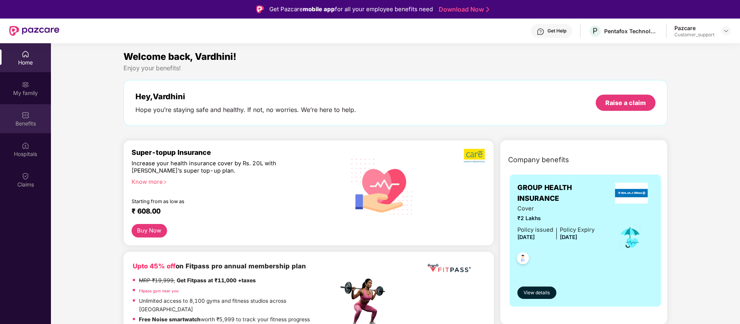
click at [34, 117] on div "Benefits" at bounding box center [25, 118] width 51 height 29
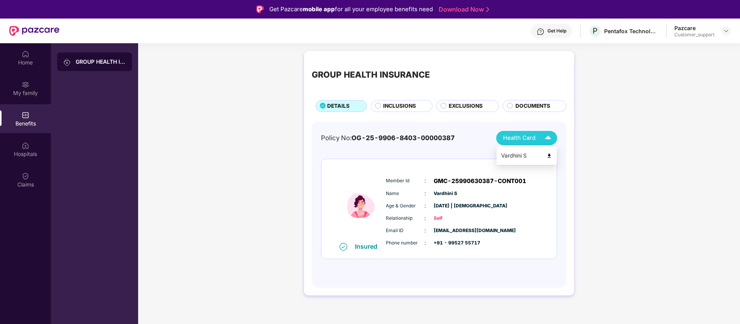
click at [552, 156] on img at bounding box center [550, 156] width 6 height 6
click at [27, 181] on div "Claims" at bounding box center [25, 185] width 51 height 8
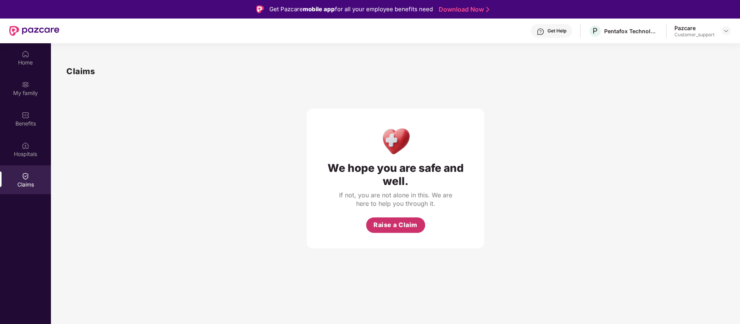
click at [412, 230] on button "Raise a Claim" at bounding box center [395, 224] width 59 height 15
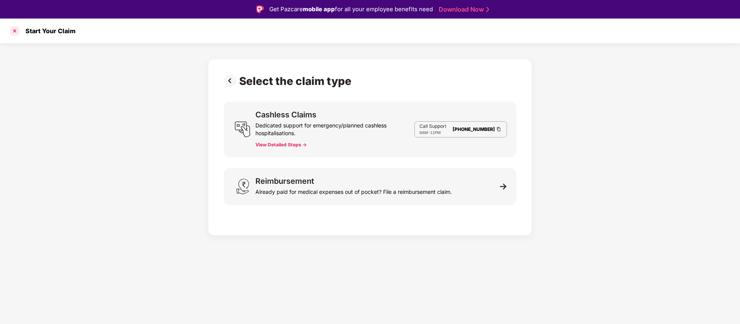
click at [17, 37] on div at bounding box center [14, 31] width 12 height 12
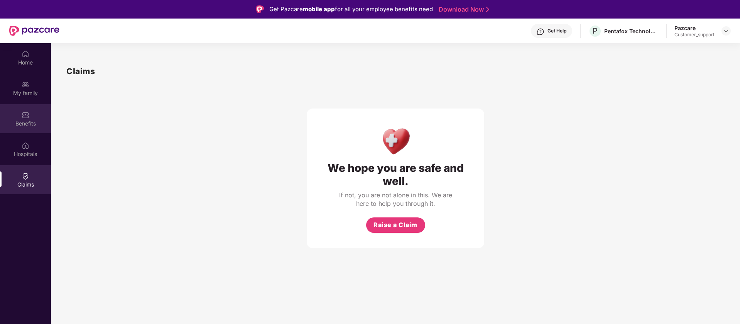
click at [28, 123] on div "Benefits" at bounding box center [25, 124] width 51 height 8
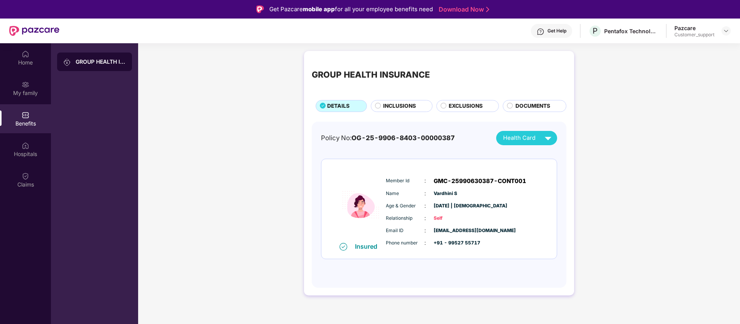
click at [380, 107] on div "INCLUSIONS" at bounding box center [403, 107] width 49 height 10
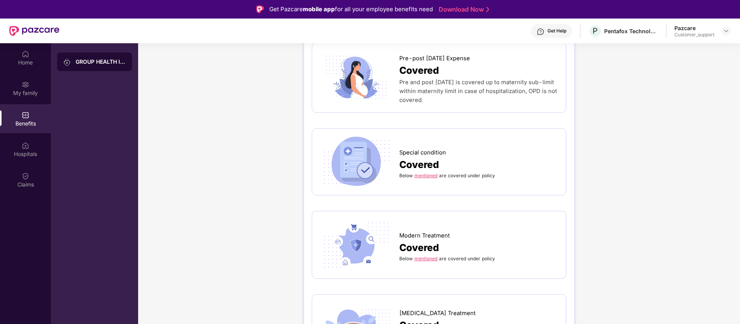
scroll to position [998, 0]
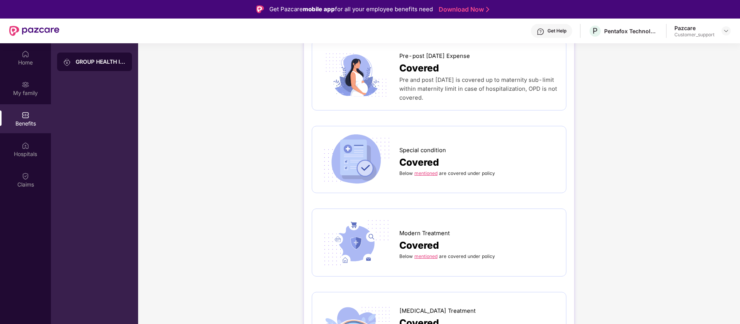
click at [420, 170] on link "mentioned" at bounding box center [426, 173] width 23 height 6
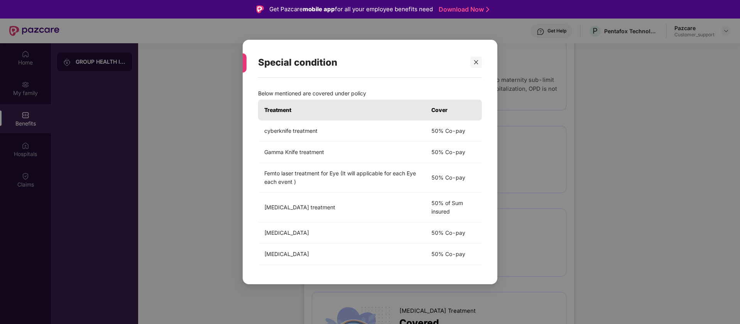
click at [481, 71] on div "Special condition" at bounding box center [370, 62] width 224 height 30
click at [480, 63] on div at bounding box center [477, 62] width 12 height 12
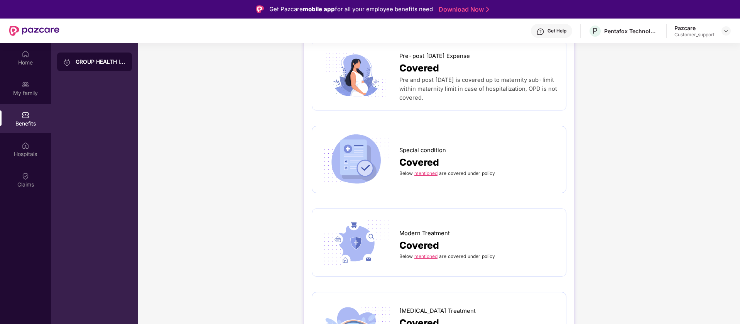
click at [423, 253] on link "mentioned" at bounding box center [426, 256] width 23 height 6
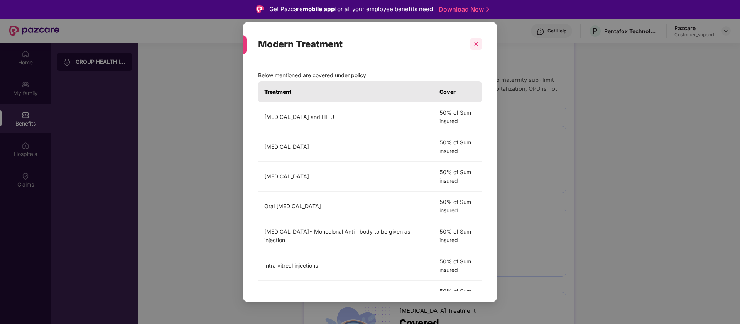
click at [480, 46] on div at bounding box center [477, 44] width 12 height 12
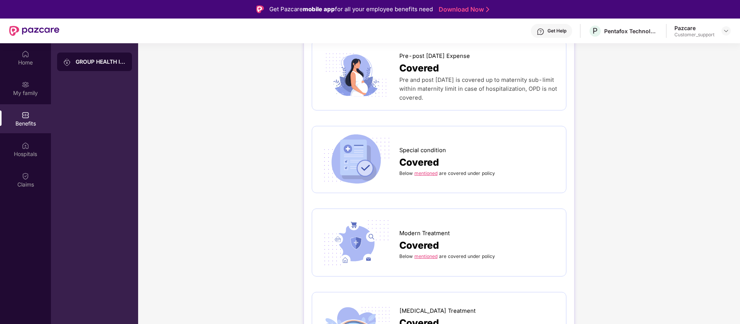
click at [425, 170] on link "mentioned" at bounding box center [426, 173] width 23 height 6
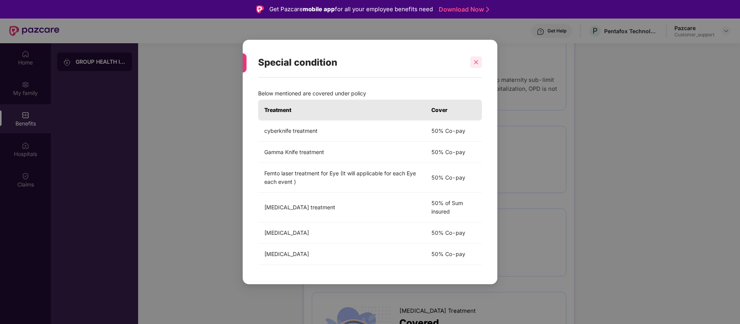
click at [474, 63] on icon "close" at bounding box center [476, 61] width 5 height 5
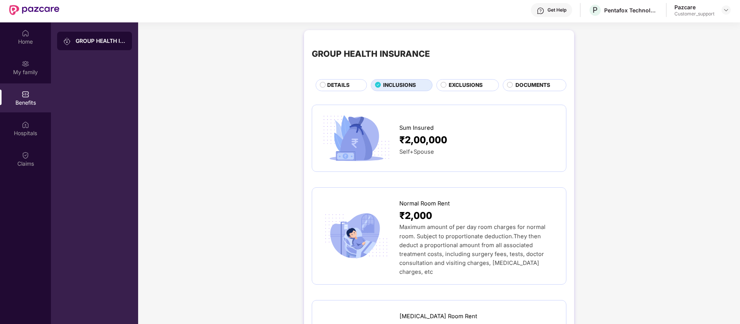
scroll to position [0, 0]
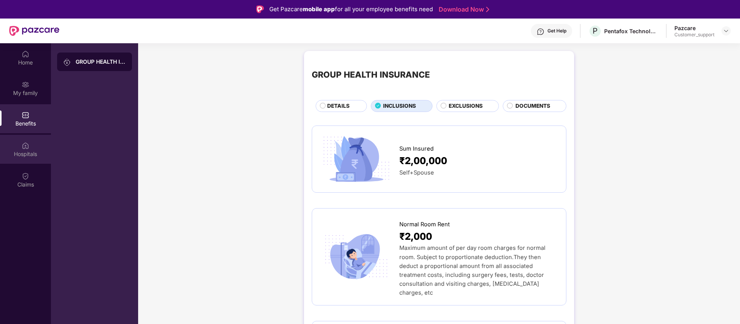
click at [28, 152] on div "Hospitals" at bounding box center [25, 154] width 51 height 8
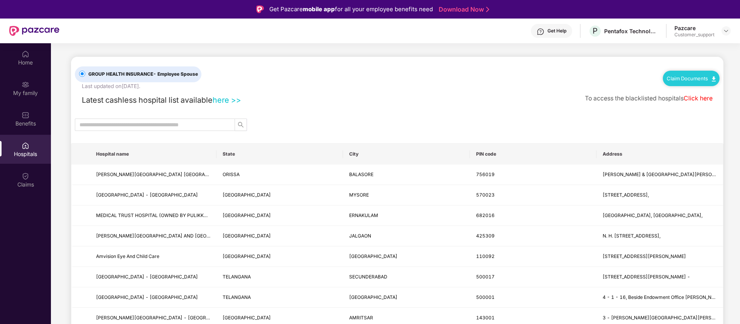
click at [236, 98] on link "here >>" at bounding box center [227, 99] width 29 height 9
click at [33, 117] on div "Benefits" at bounding box center [25, 118] width 51 height 29
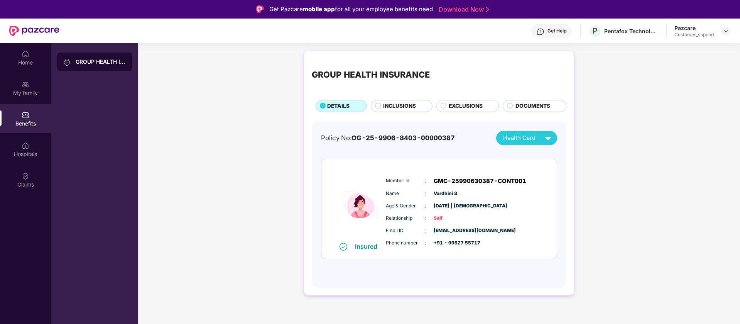
click at [394, 103] on span "INCLUSIONS" at bounding box center [399, 106] width 33 height 8
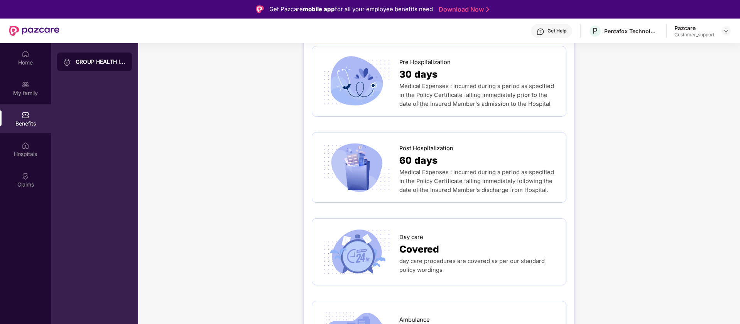
scroll to position [676, 0]
